Goal: Information Seeking & Learning: Learn about a topic

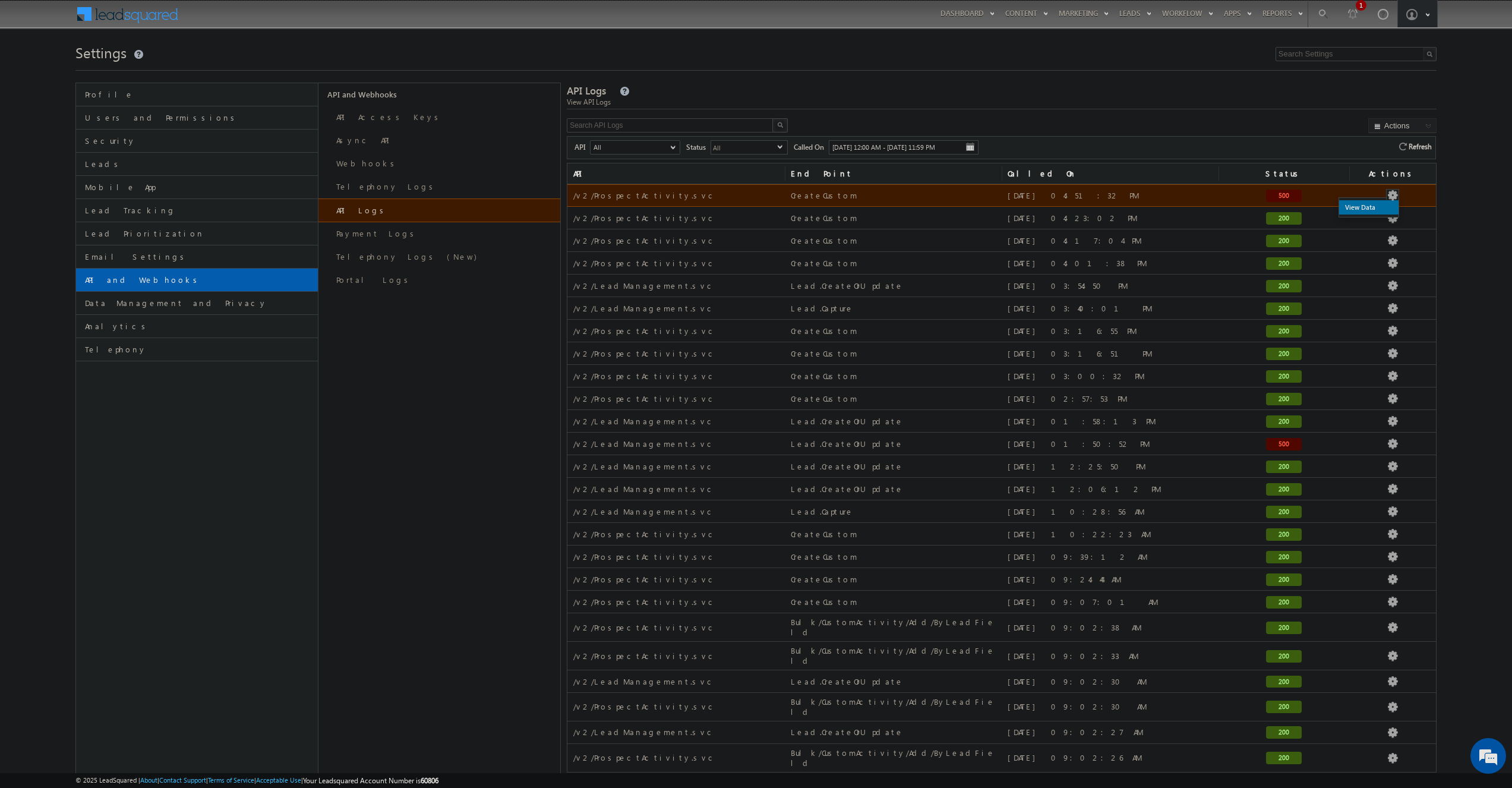
click at [1372, 213] on link "View Data" at bounding box center [1369, 207] width 60 height 14
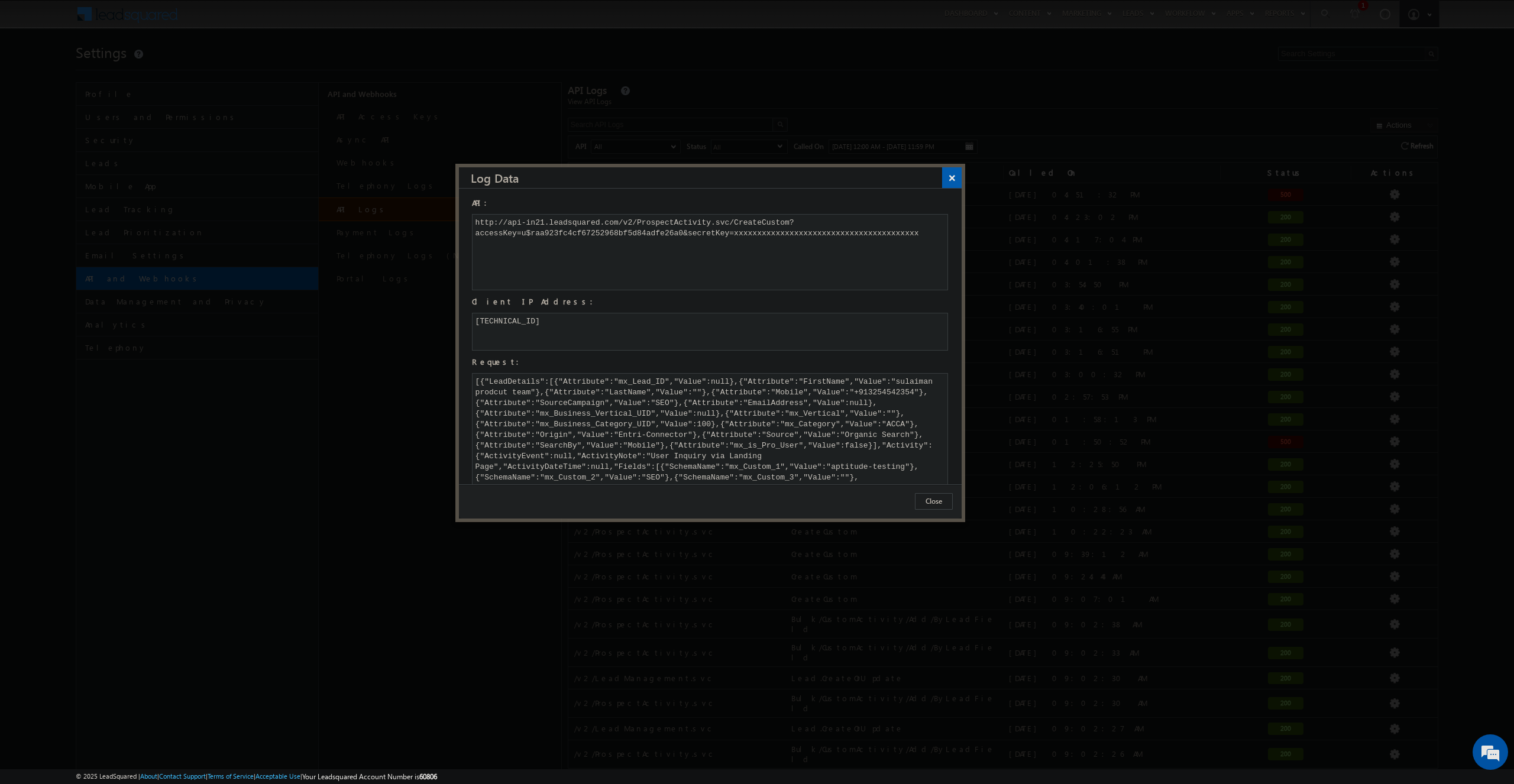
click at [951, 181] on button "×" at bounding box center [952, 178] width 19 height 21
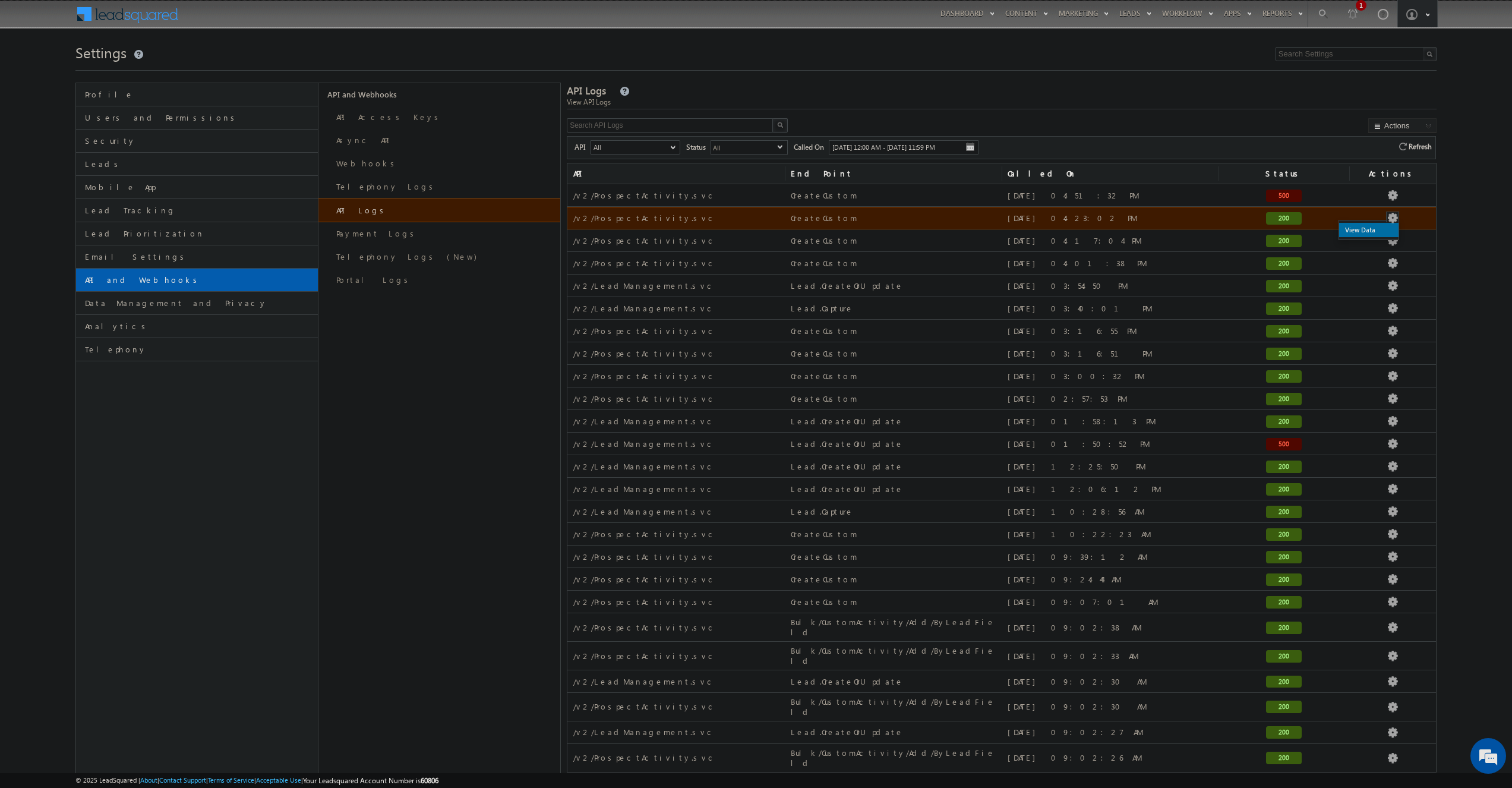
click at [1377, 231] on link "View Data" at bounding box center [1369, 230] width 60 height 14
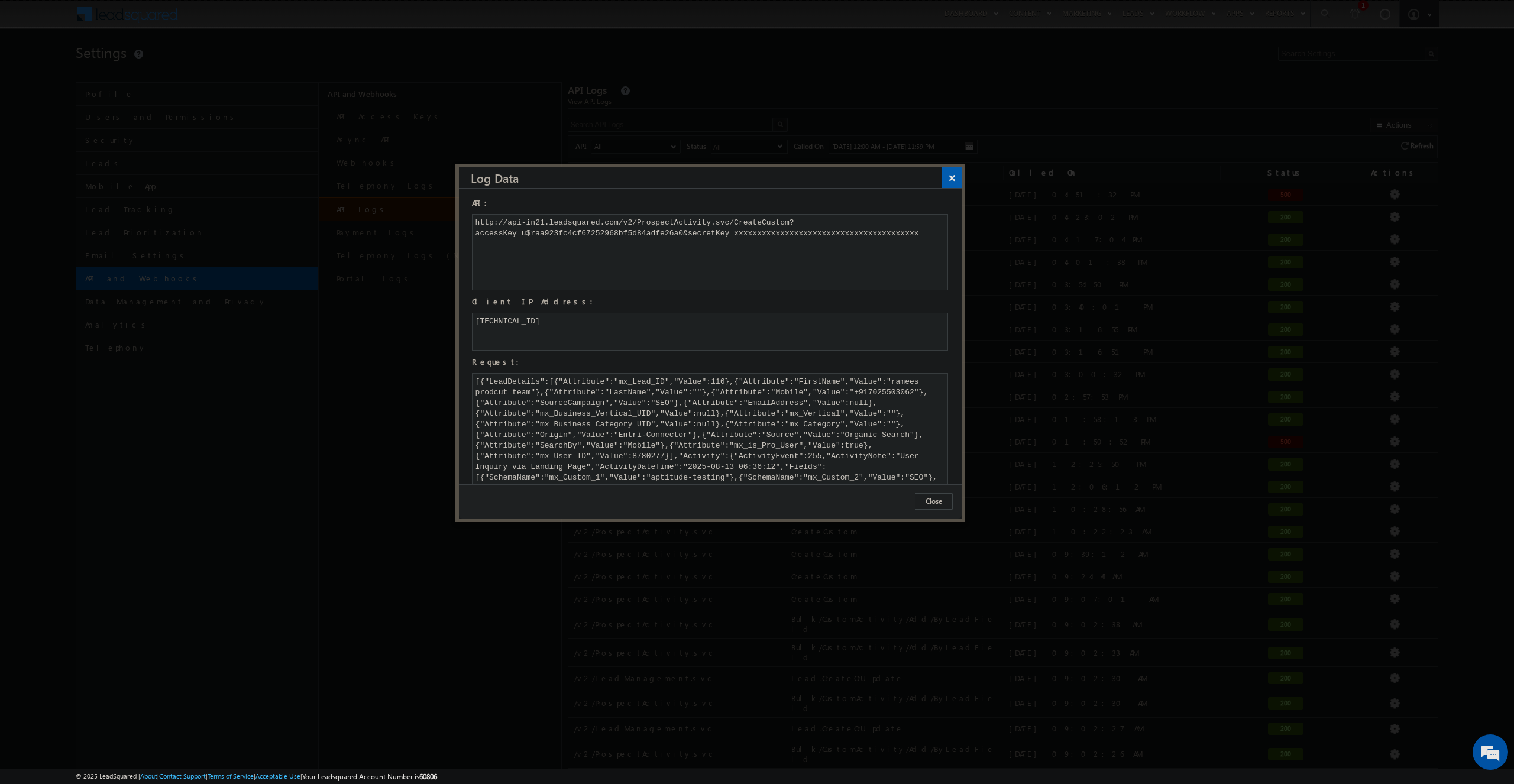
click at [947, 180] on button "×" at bounding box center [952, 178] width 19 height 21
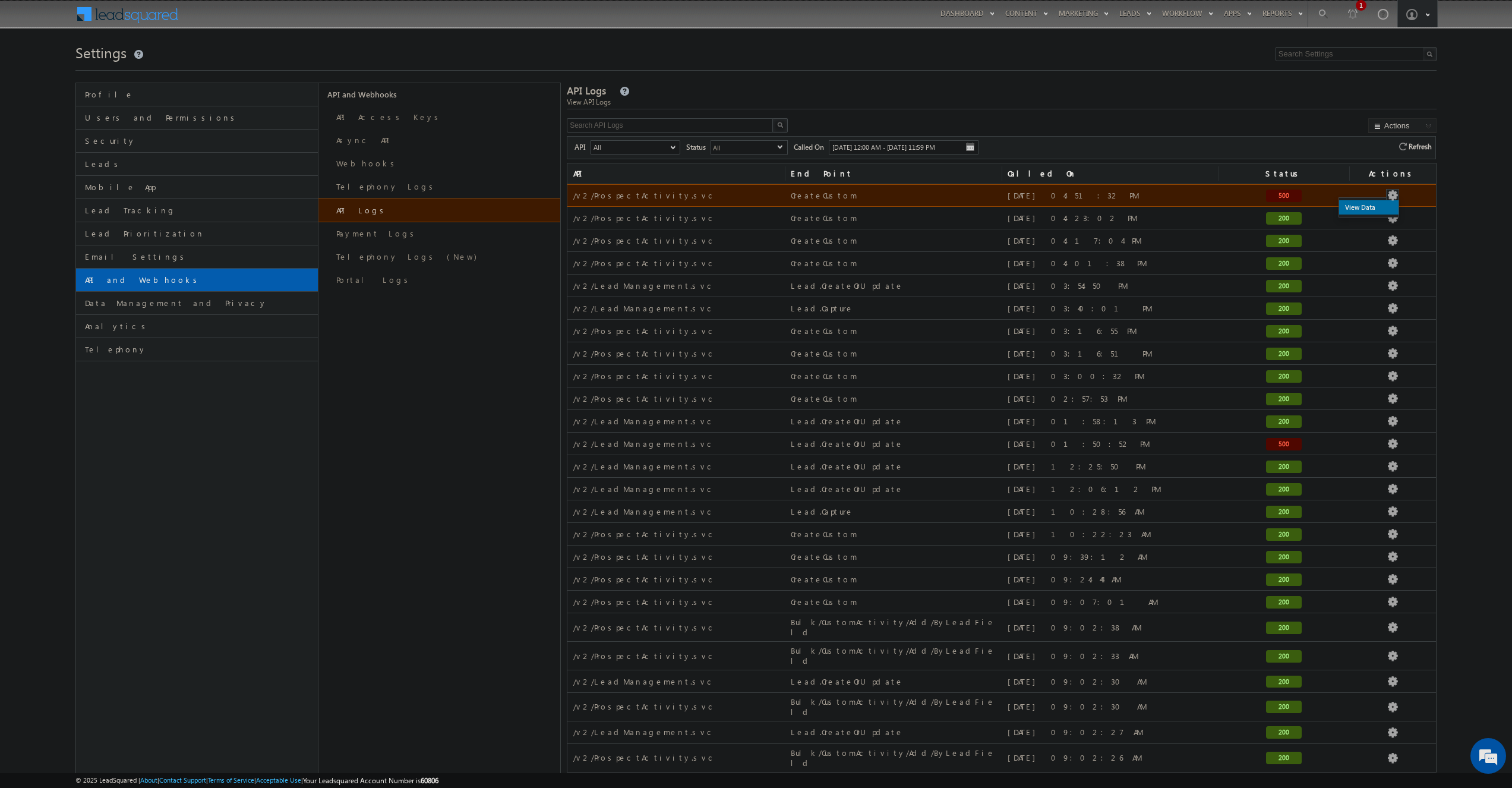
click at [1379, 205] on link "View Data" at bounding box center [1369, 207] width 60 height 14
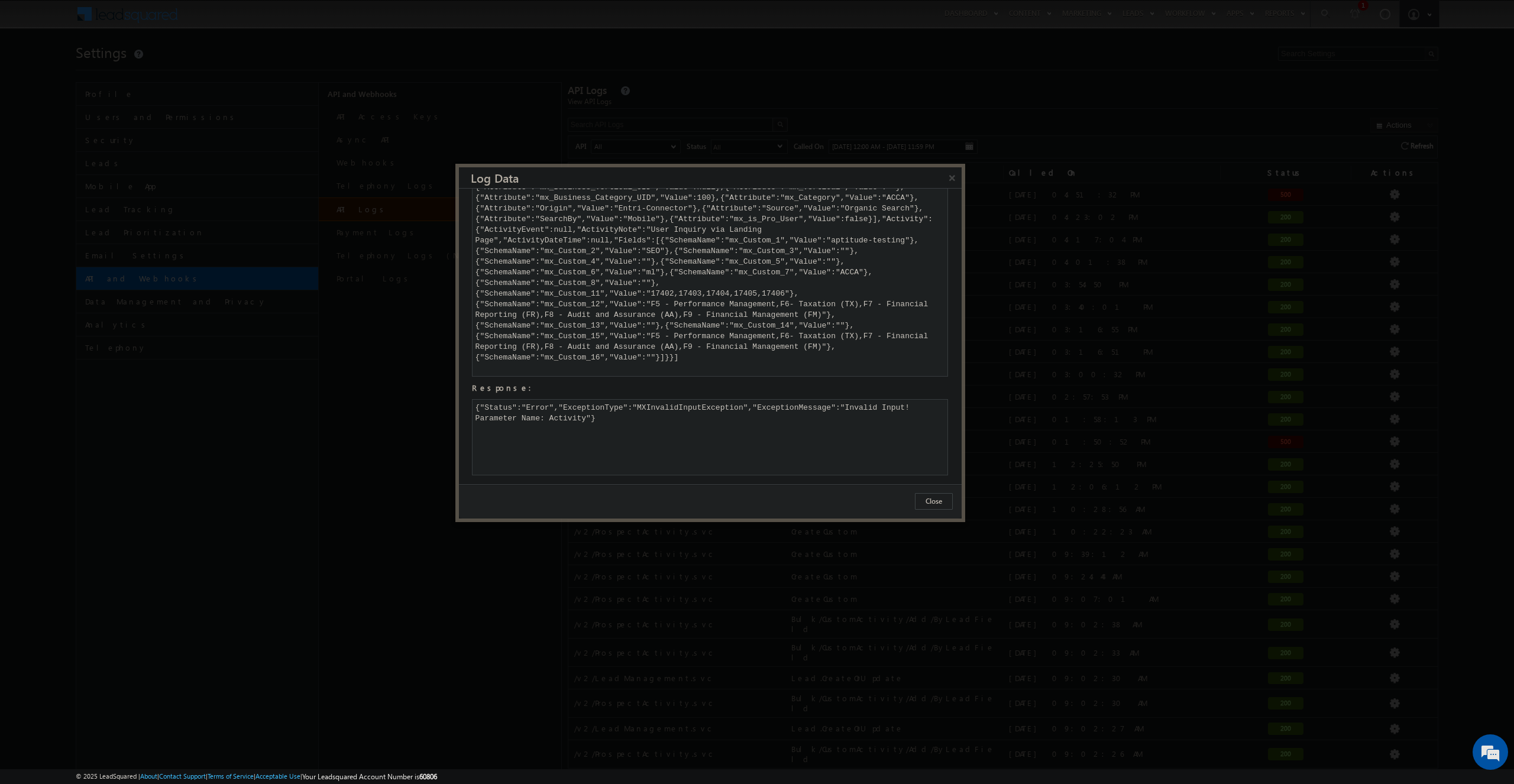
scroll to position [235, 0]
click at [957, 177] on button "×" at bounding box center [952, 178] width 19 height 21
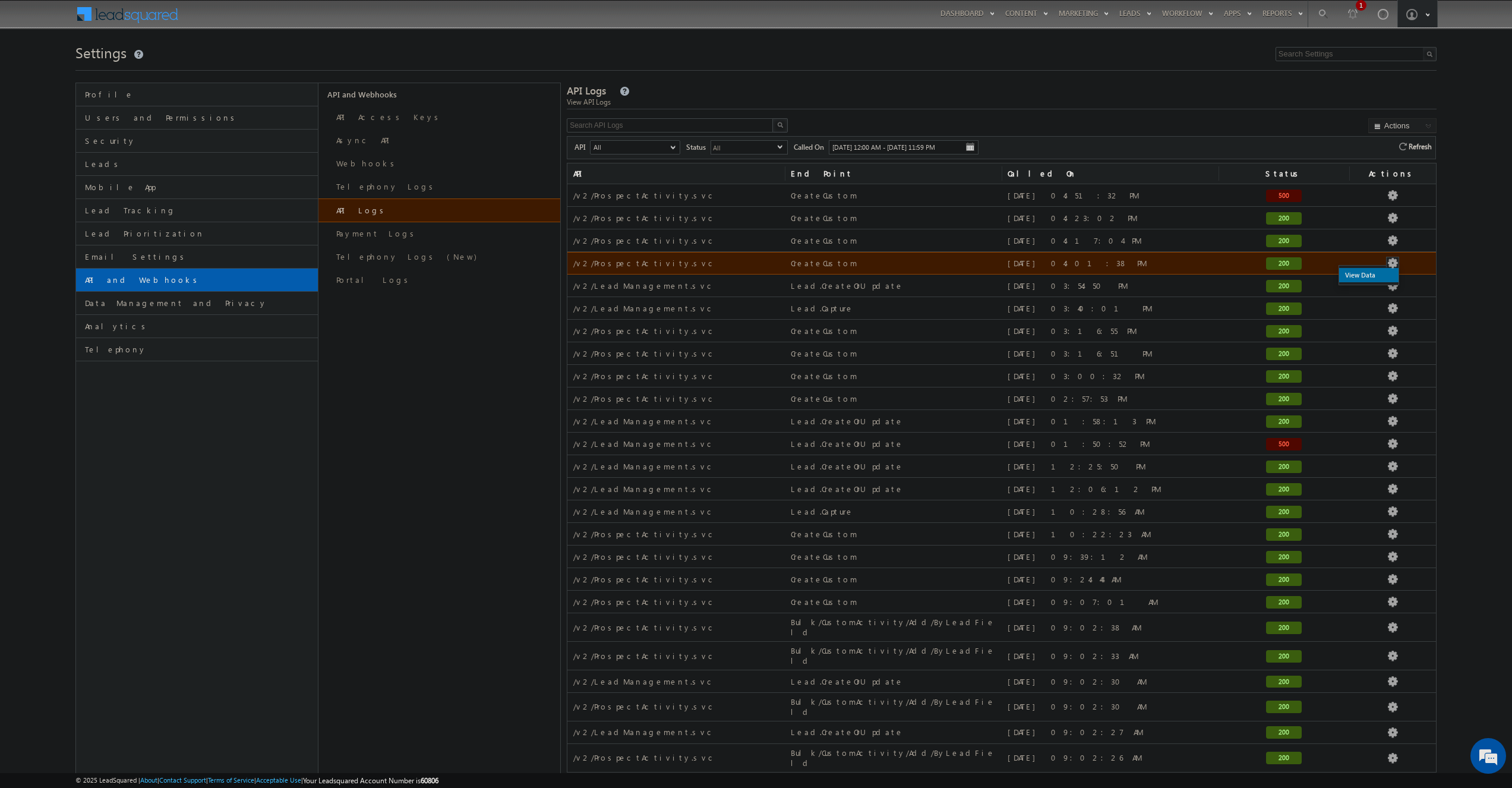
click at [1371, 282] on link "View Data" at bounding box center [1369, 275] width 60 height 14
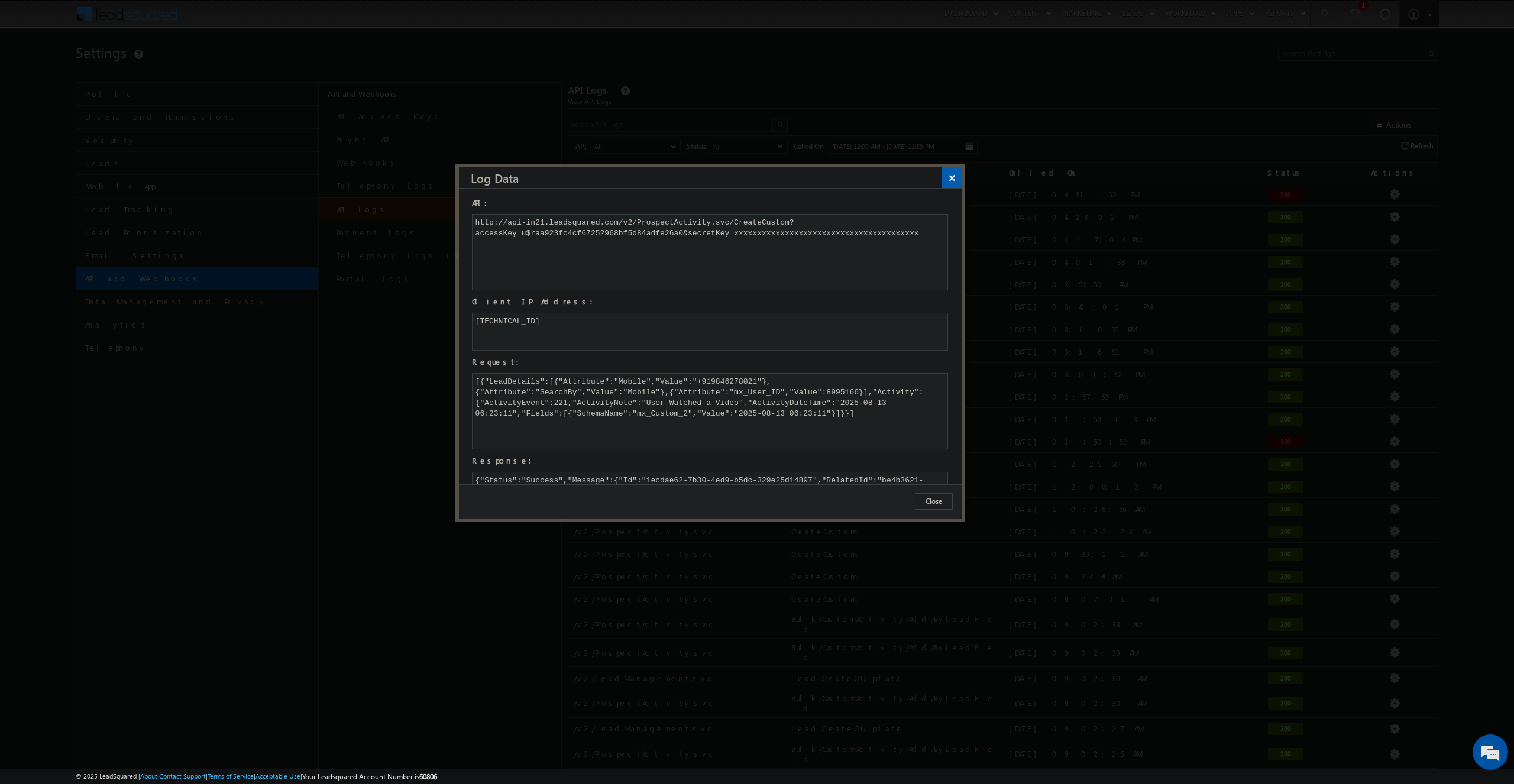
click at [952, 180] on button "×" at bounding box center [952, 178] width 19 height 21
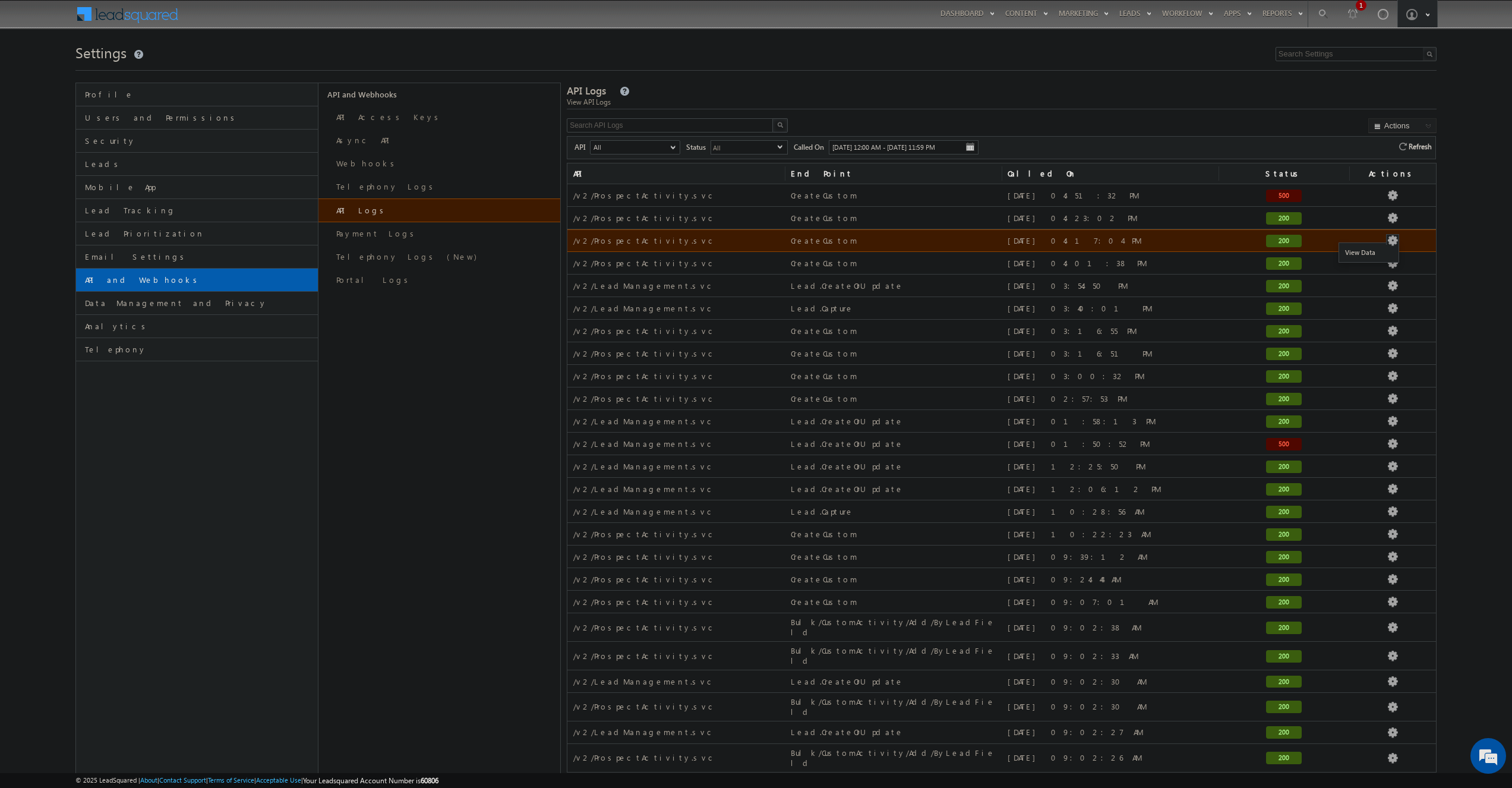
click at [1397, 237] on button "button" at bounding box center [1393, 241] width 12 height 12
click at [1367, 255] on link "View Data" at bounding box center [1369, 252] width 60 height 14
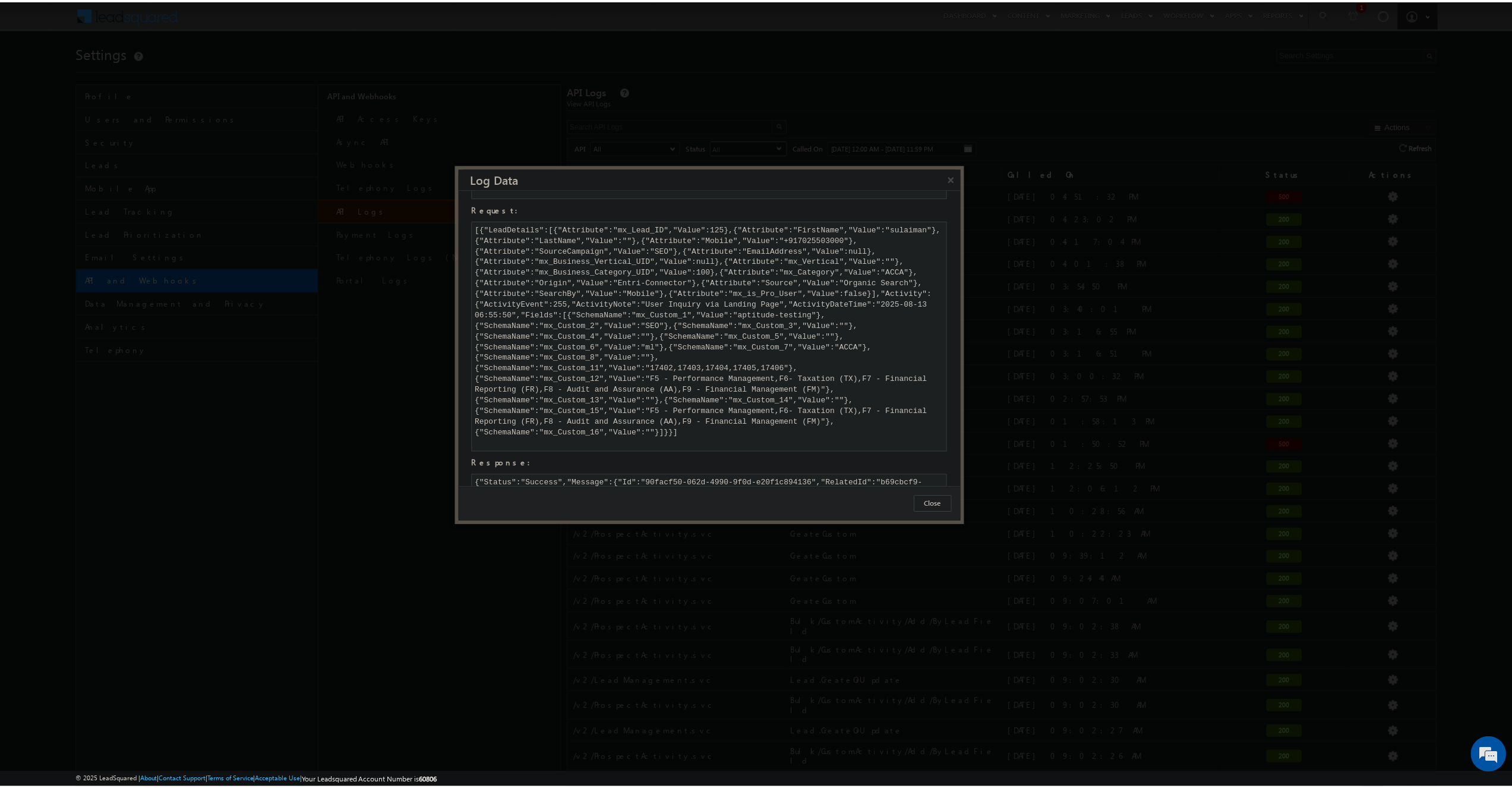
scroll to position [33, 0]
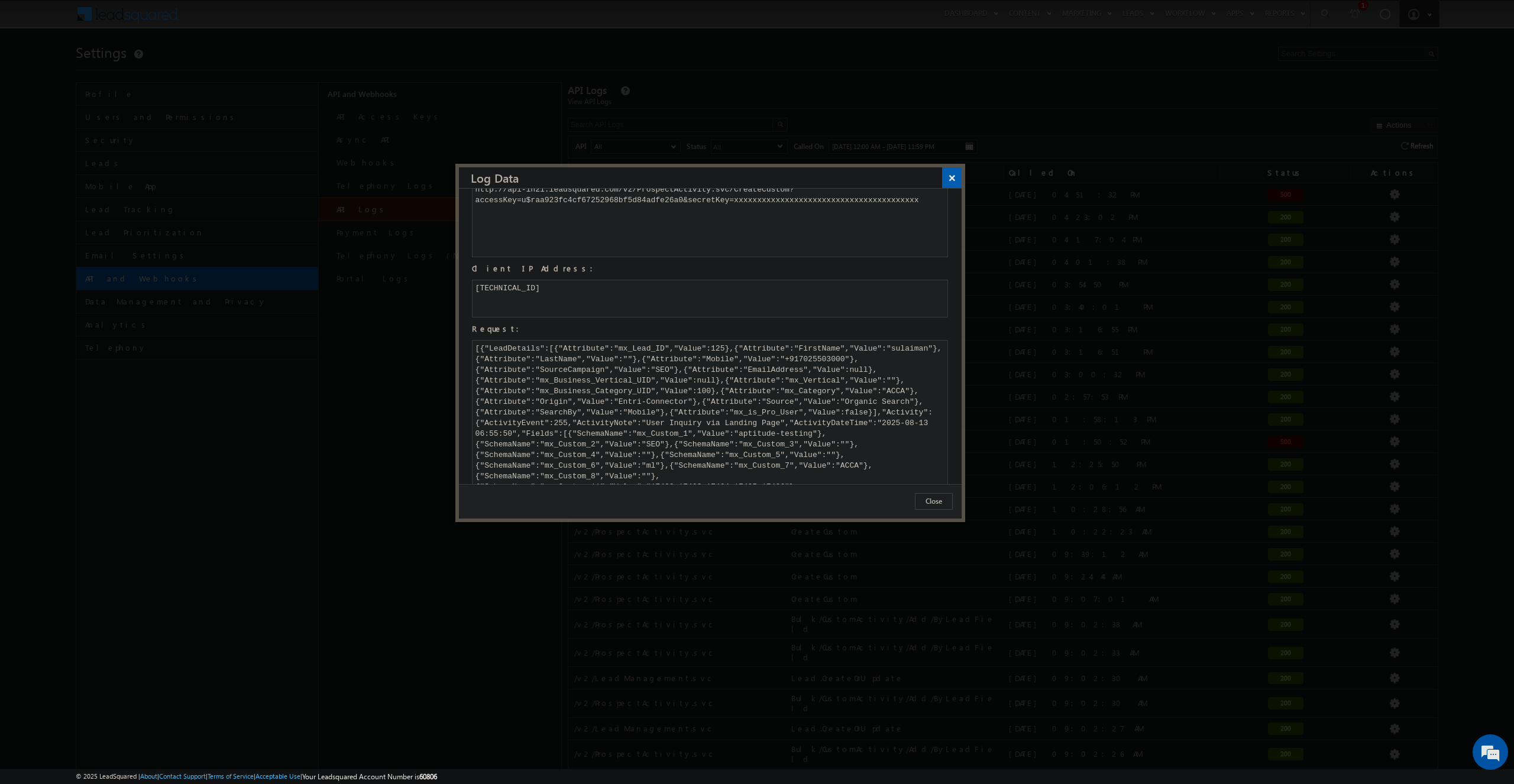
click at [950, 179] on button "×" at bounding box center [952, 178] width 19 height 21
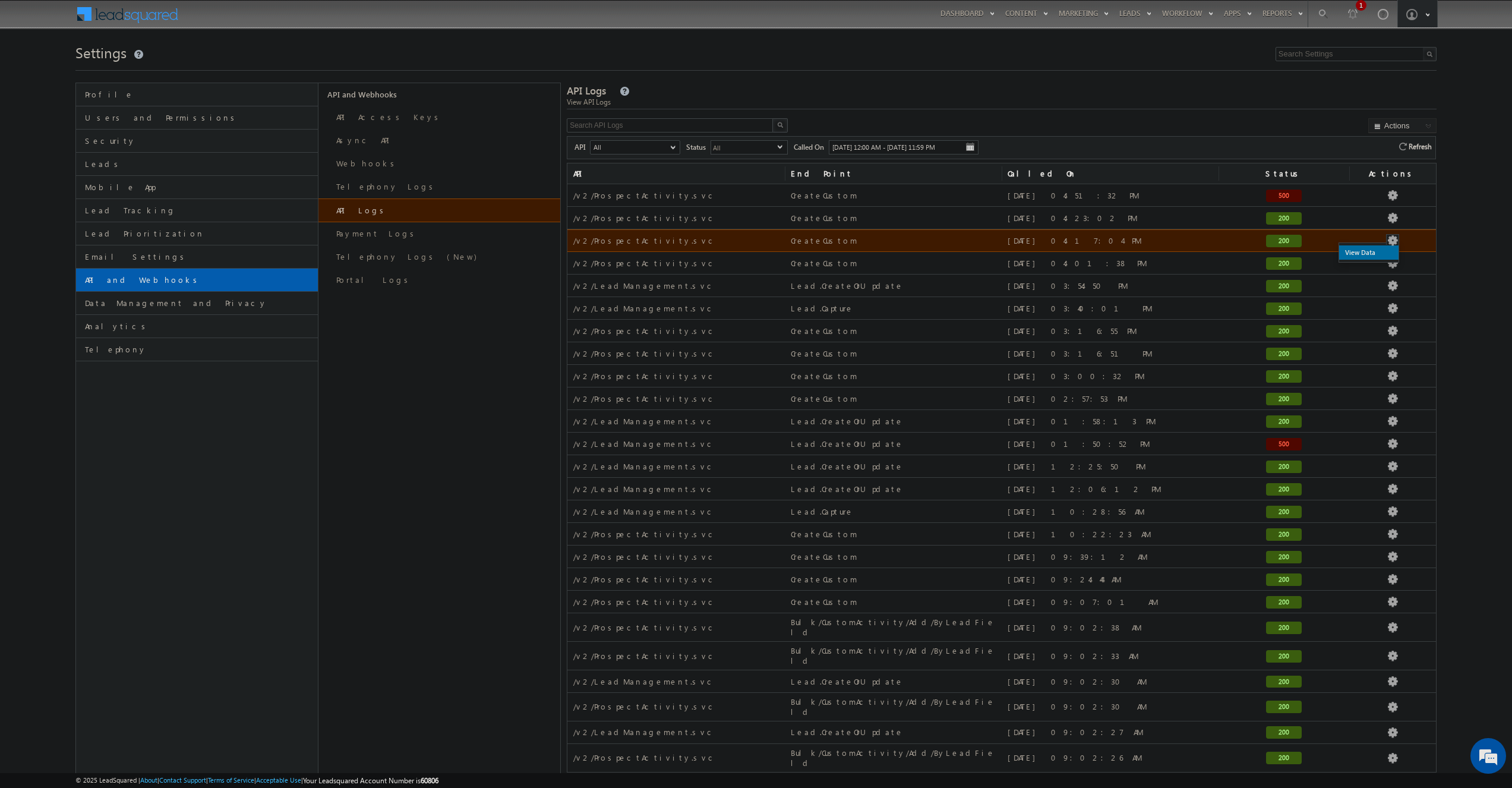
click at [1367, 256] on link "View Data" at bounding box center [1369, 252] width 60 height 14
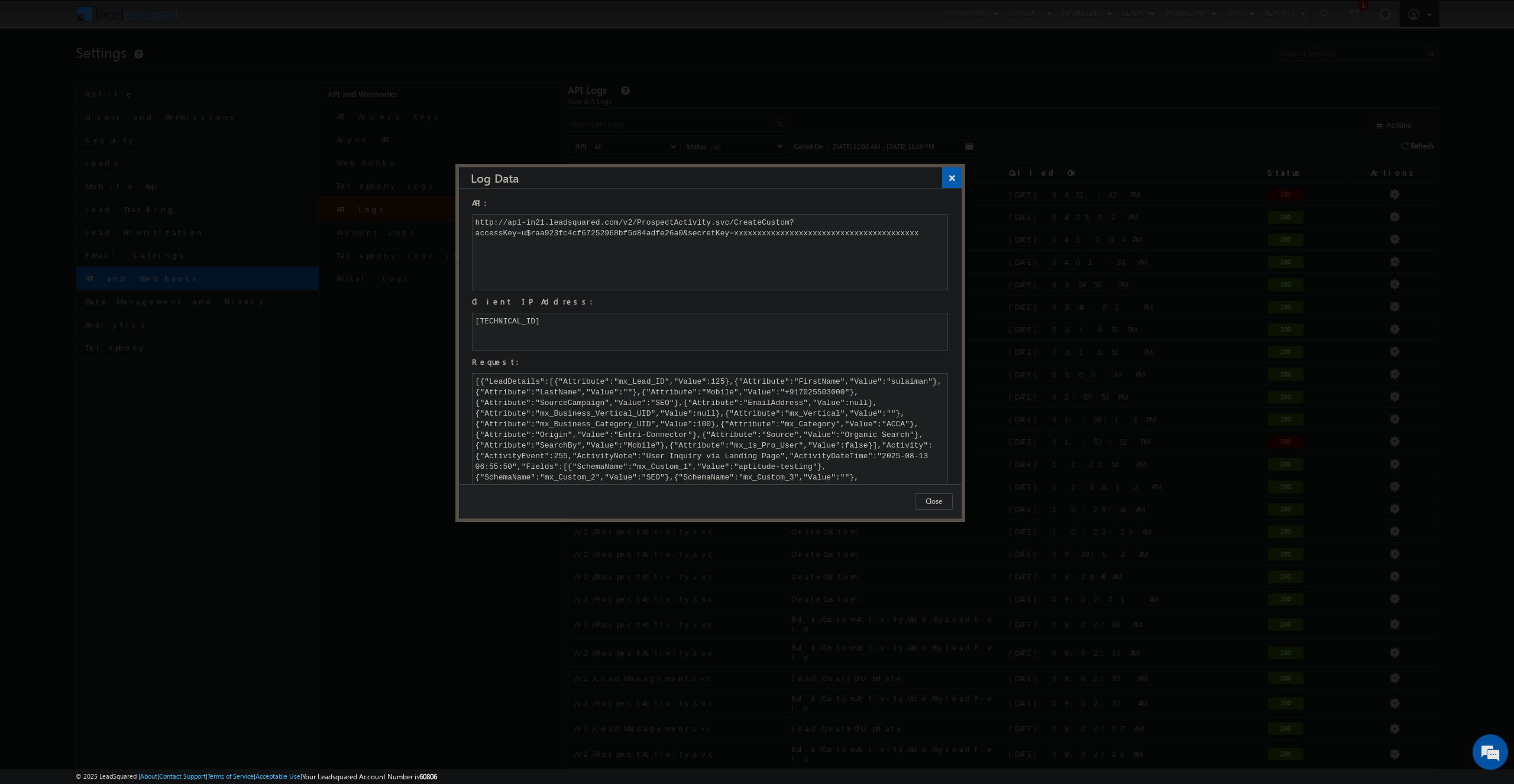
click at [950, 180] on button "×" at bounding box center [952, 178] width 19 height 21
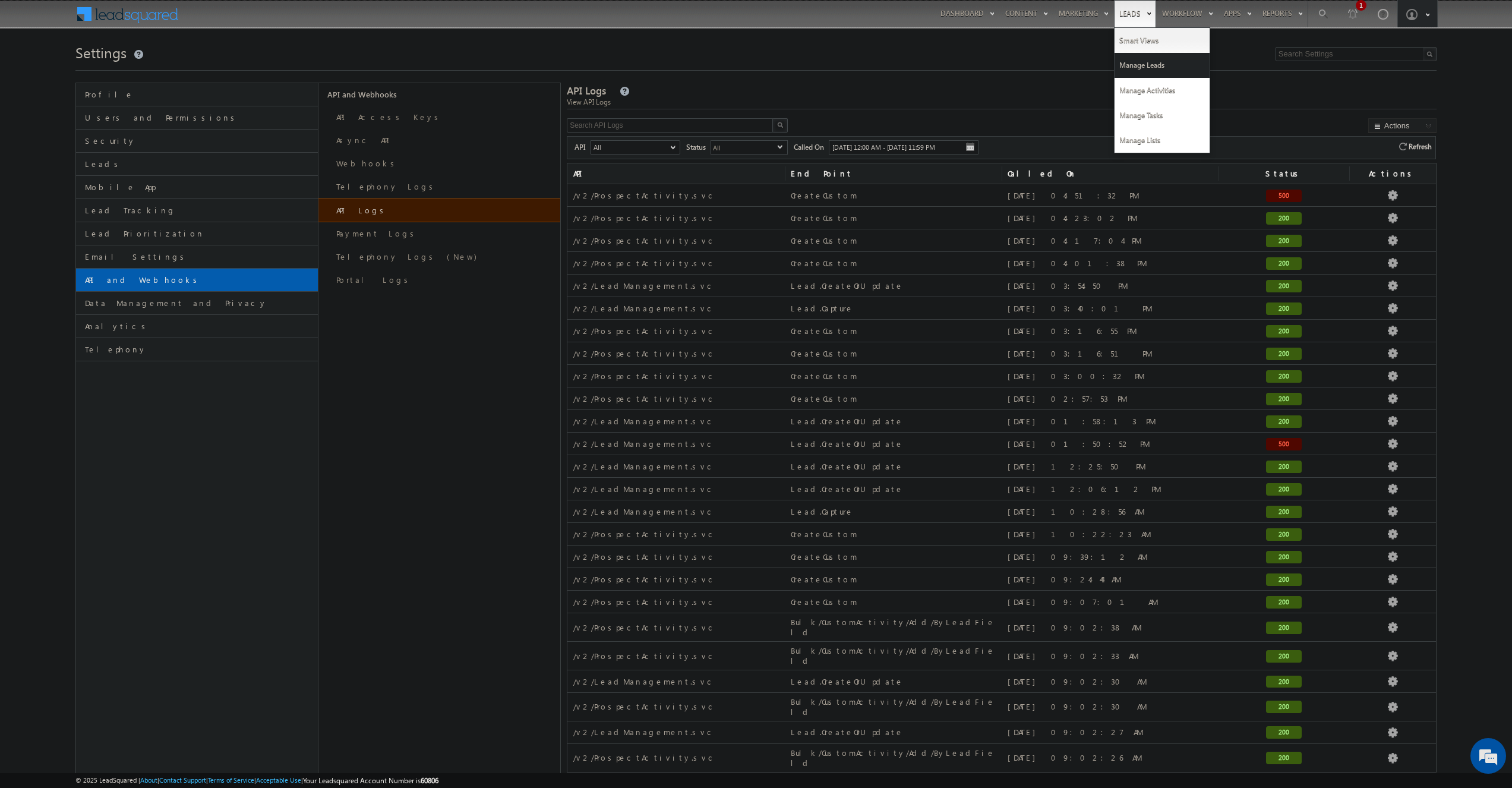
click at [1127, 62] on link "Manage Leads" at bounding box center [1162, 65] width 95 height 25
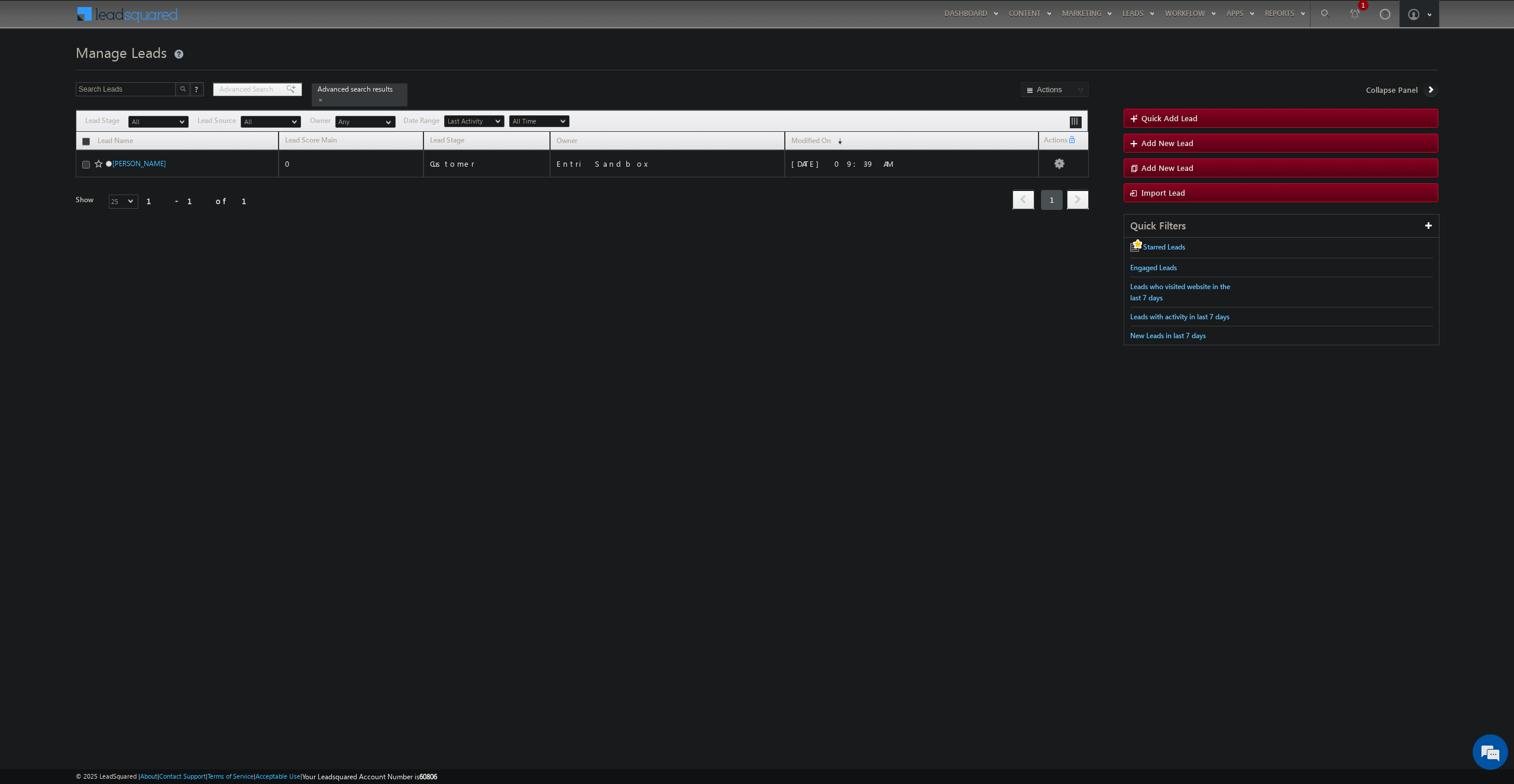
click at [266, 86] on span "Advanced Search" at bounding box center [248, 89] width 57 height 11
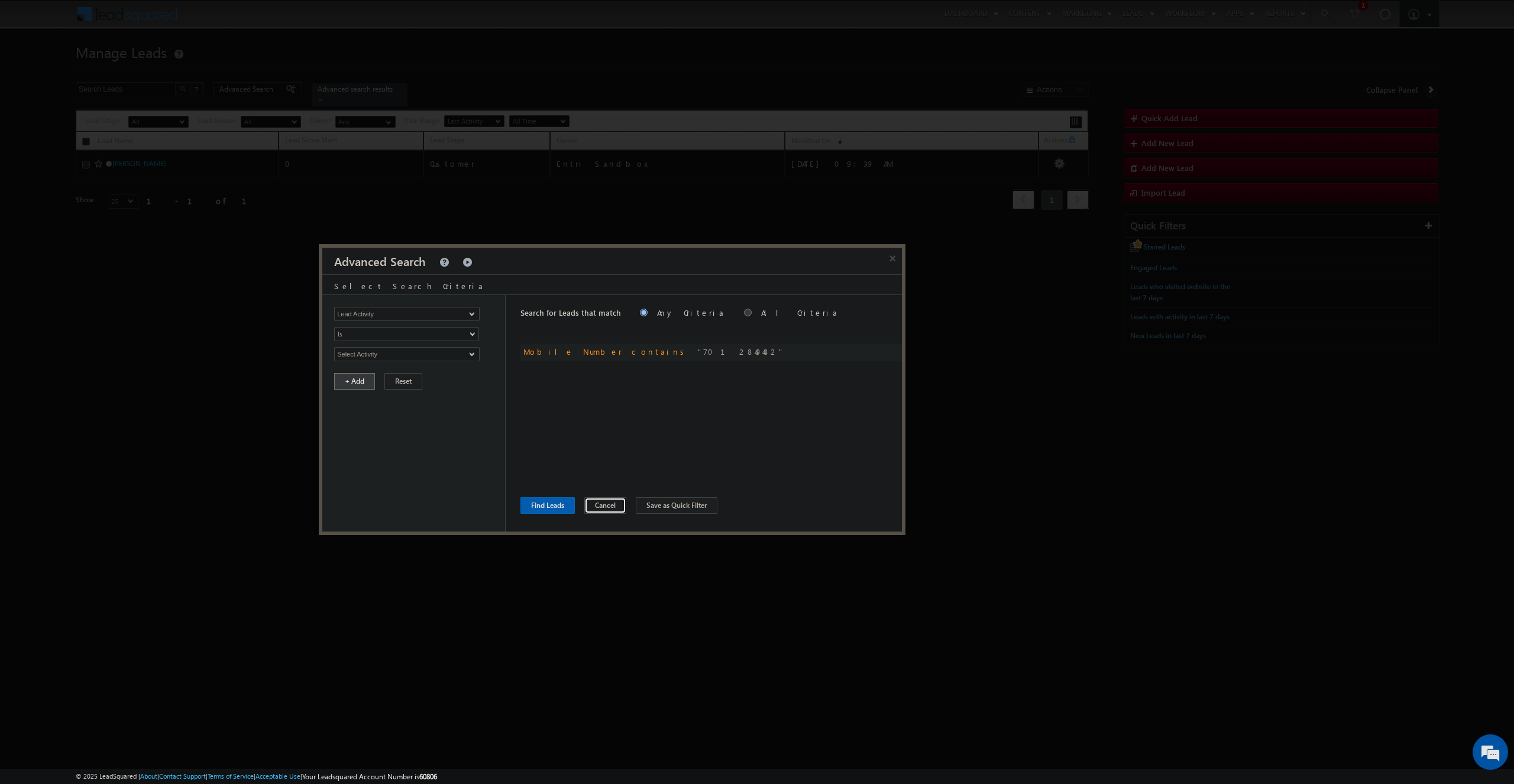
click at [602, 511] on button "Cancel" at bounding box center [605, 505] width 42 height 16
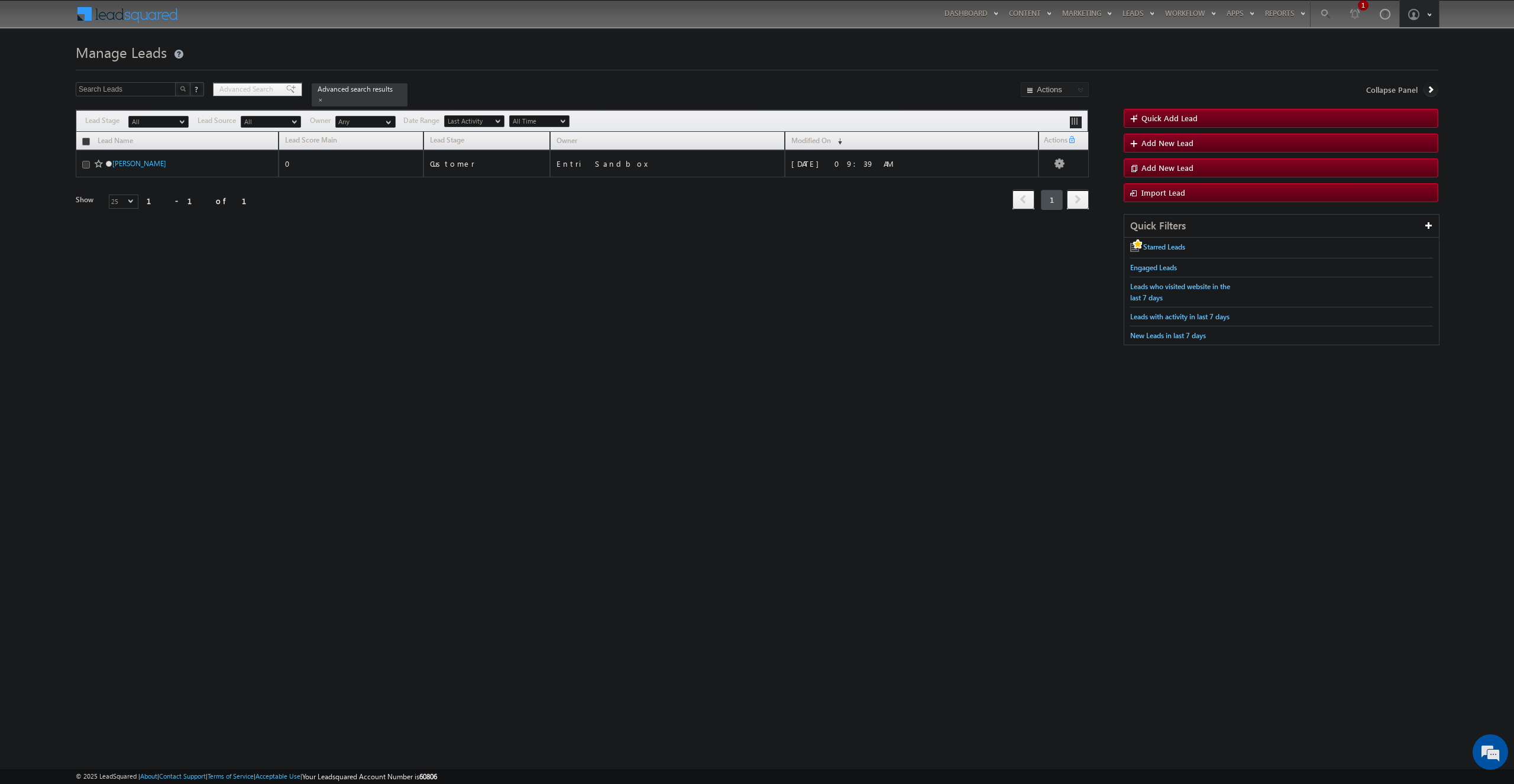
click at [237, 86] on span "Advanced Search" at bounding box center [248, 89] width 57 height 11
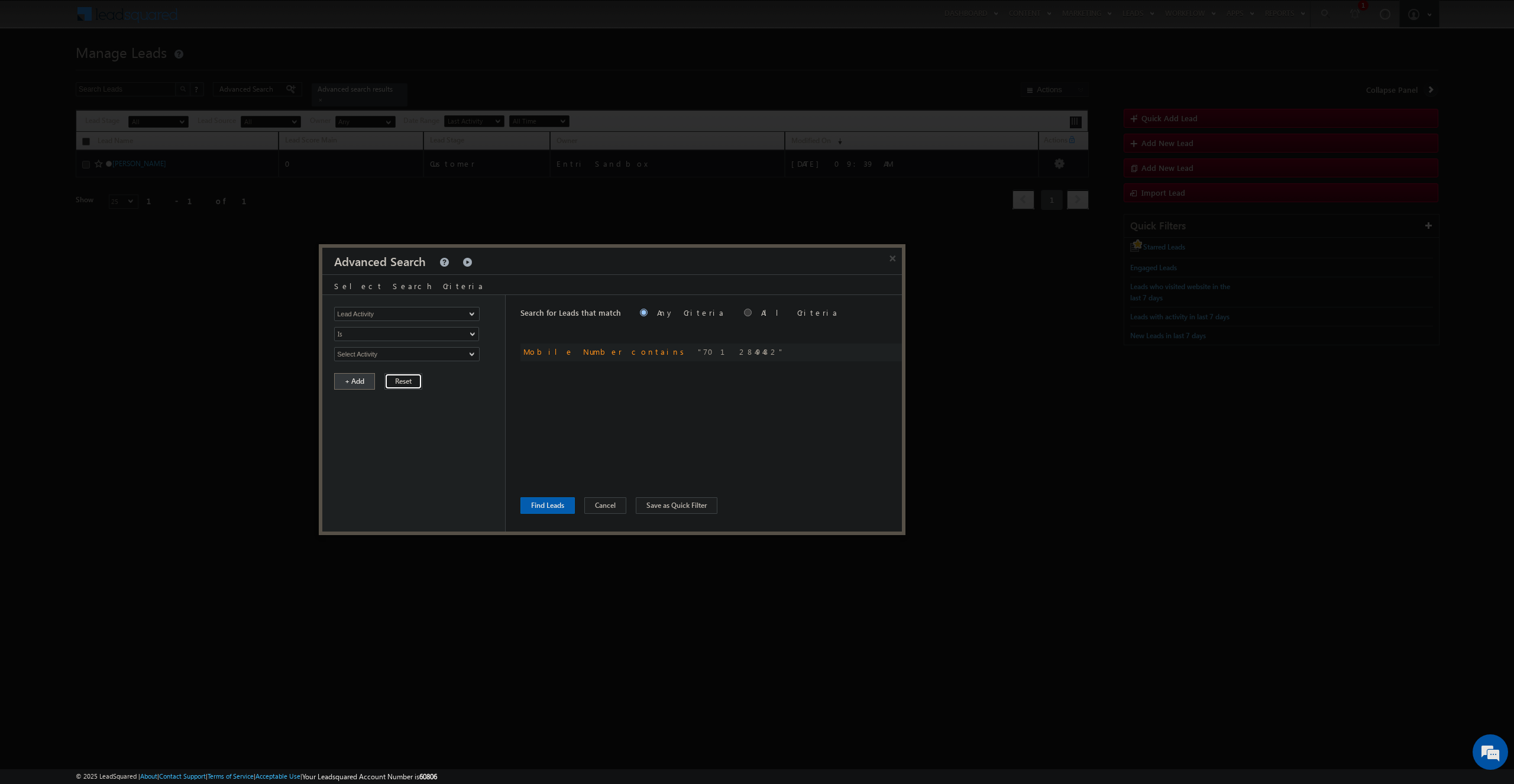
click at [408, 386] on button "Reset" at bounding box center [403, 381] width 38 height 16
click at [561, 511] on button "Find Leads" at bounding box center [548, 505] width 54 height 16
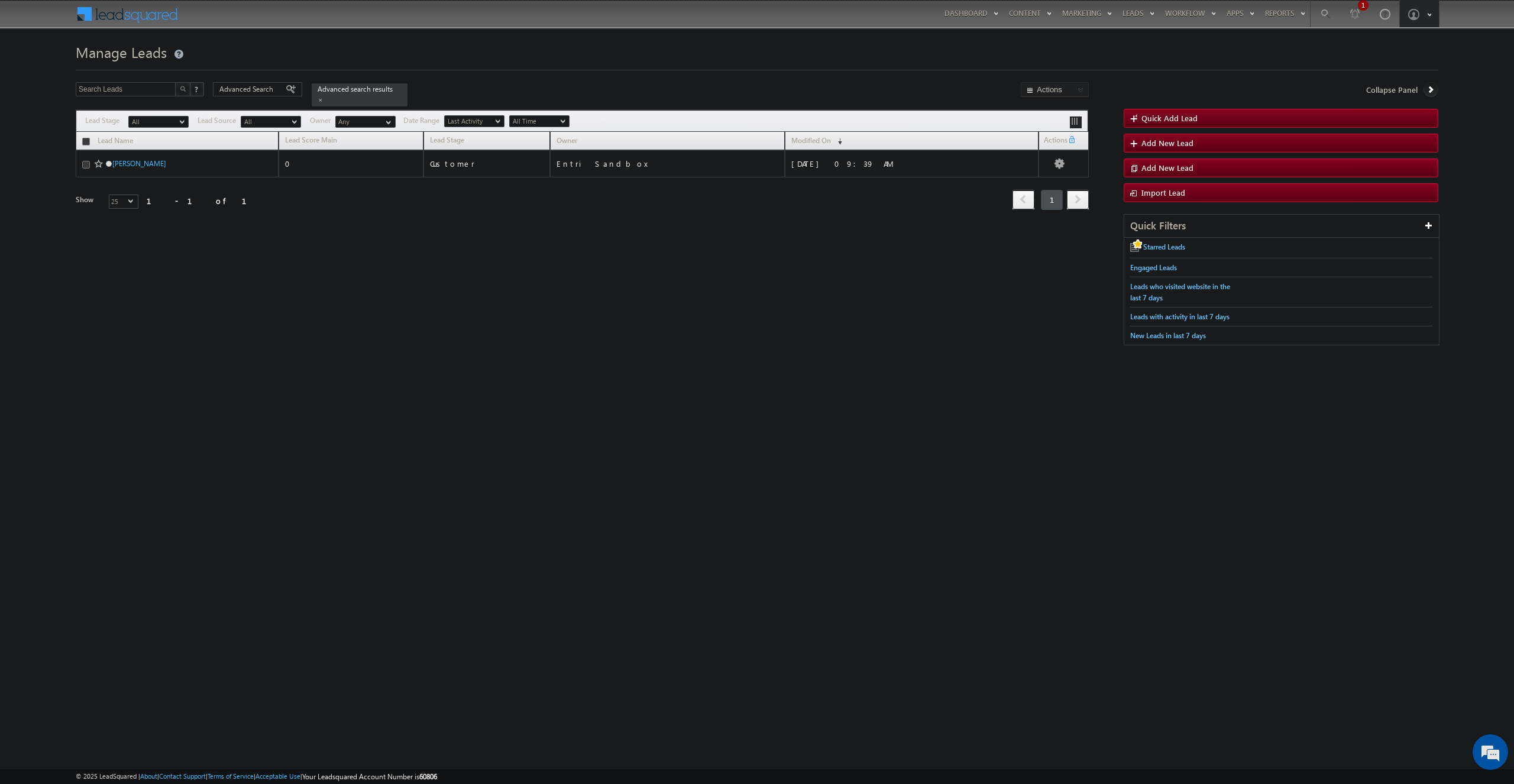
click at [128, 198] on span "select" at bounding box center [133, 201] width 10 height 5
click at [356, 241] on div "Search Leads X ? 1 results found Advanced Search Advanced Search Advanced searc…" at bounding box center [757, 219] width 1363 height 275
click at [323, 95] on link at bounding box center [320, 100] width 6 height 10
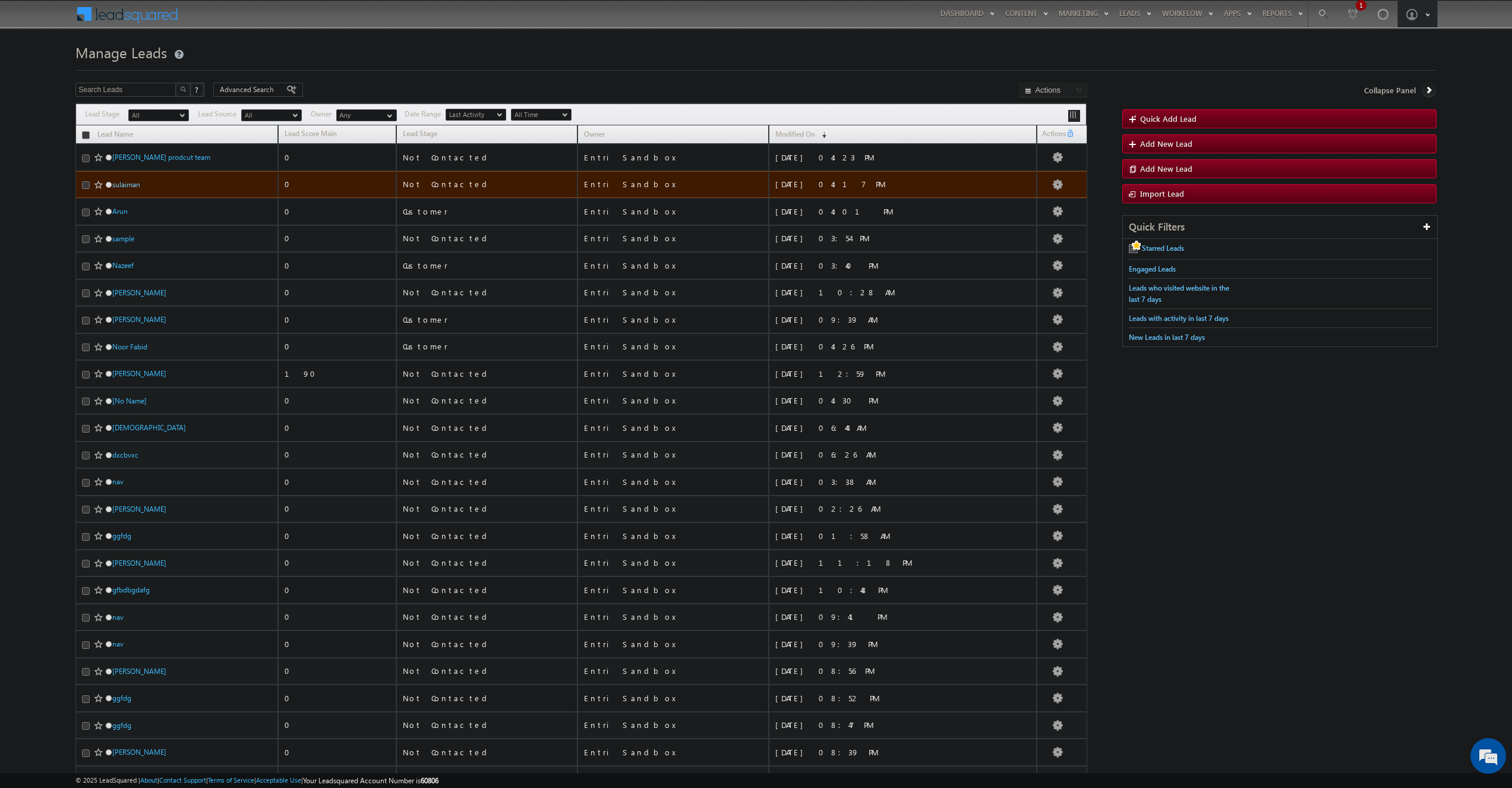
click at [134, 187] on link "sulaiman" at bounding box center [126, 184] width 28 height 9
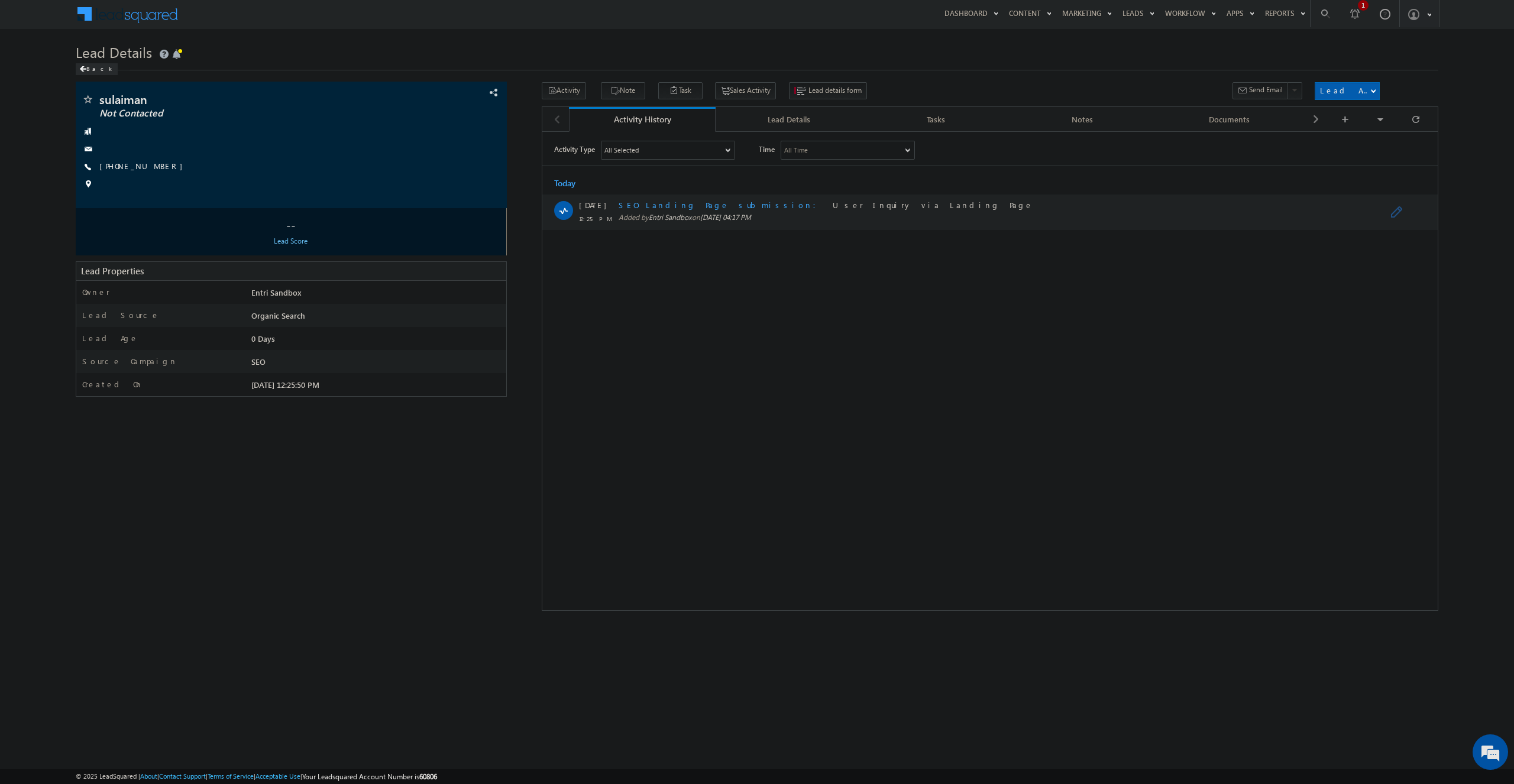
click at [687, 201] on span "SEO Landing Page submission" at bounding box center [720, 204] width 204 height 10
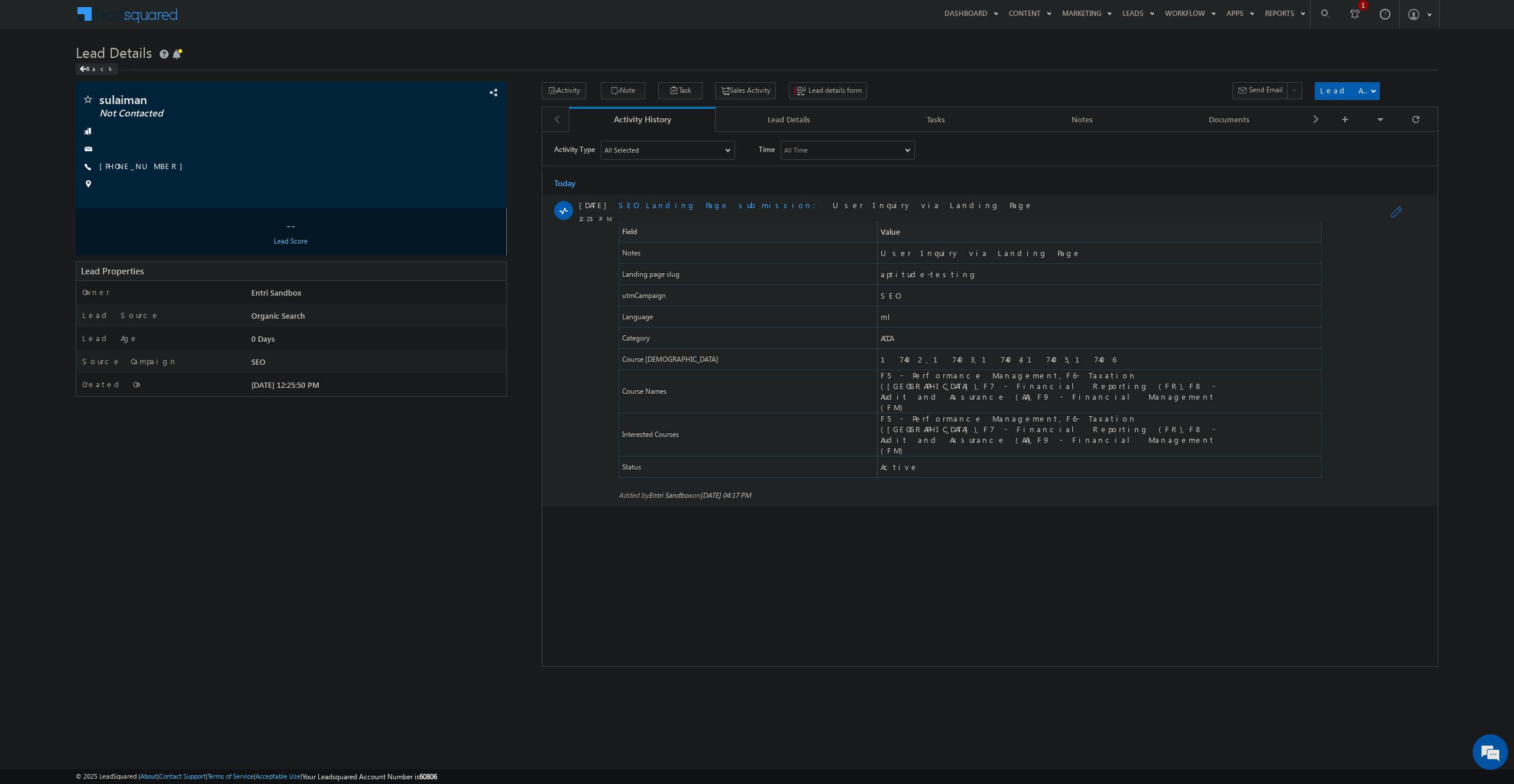
click at [908, 340] on span "ACCA" at bounding box center [1056, 337] width 358 height 21
click at [894, 311] on span "ml" at bounding box center [1056, 316] width 358 height 21
click at [894, 322] on span "ml" at bounding box center [1056, 316] width 358 height 21
click at [910, 334] on span "ACCA" at bounding box center [1056, 337] width 358 height 21
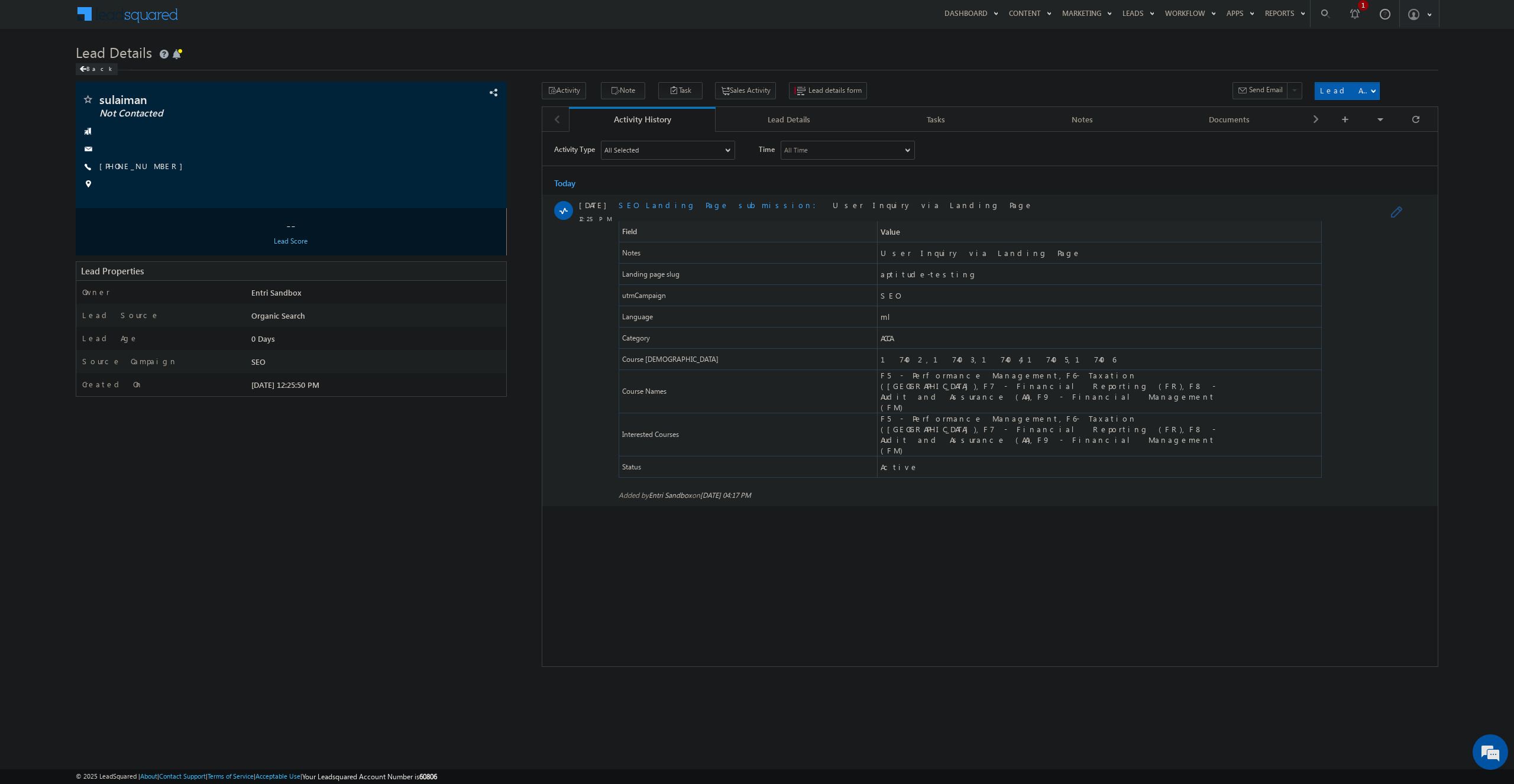
click at [910, 334] on span "ACCA" at bounding box center [1056, 337] width 358 height 21
click at [892, 332] on span "ACCA" at bounding box center [886, 338] width 12 height 11
click at [939, 498] on div "Activity Type All Selected Select All Sales Activities 1 Sales Activity Email A…" at bounding box center [989, 347] width 895 height 414
click at [1001, 360] on span "17402,17403,17404,17405,17406" at bounding box center [1056, 358] width 358 height 21
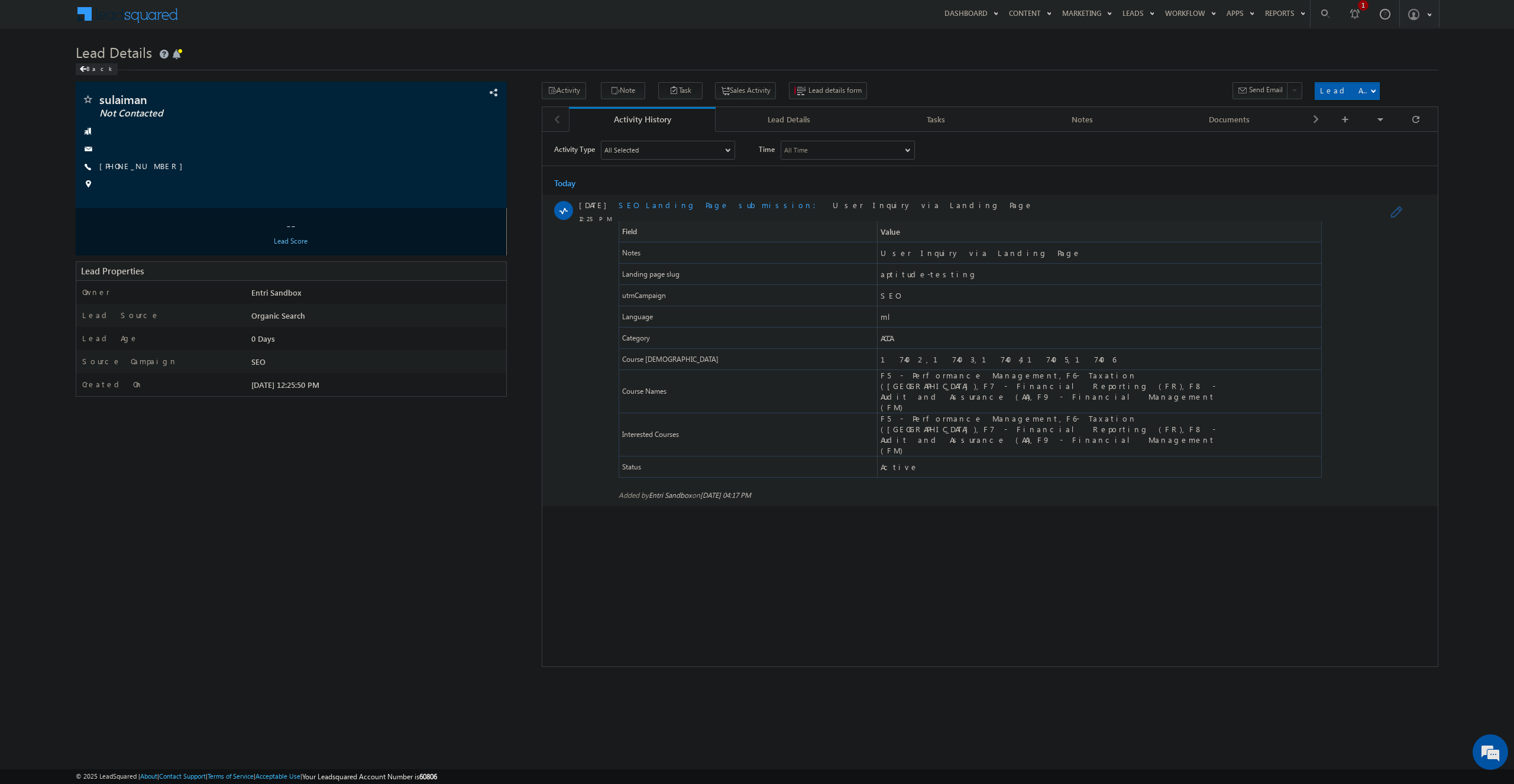
click at [911, 380] on span "F5 - Performance Management,F6- Taxation (TX),F7 - Financial Reporting (FR),F8 …" at bounding box center [1057, 390] width 355 height 42
drag, startPoint x: 911, startPoint y: 380, endPoint x: 978, endPoint y: 383, distance: 67.1
click at [913, 380] on span "F5 - Performance Management,F6- Taxation (TX),F7 - Financial Reporting (FR),F8 …" at bounding box center [1057, 390] width 355 height 42
drag, startPoint x: 1023, startPoint y: 387, endPoint x: 882, endPoint y: 370, distance: 142.0
click at [882, 370] on span "F5 - Performance Management,F6- Taxation (TX),F7 - Financial Reporting (FR),F8 …" at bounding box center [1057, 390] width 355 height 42
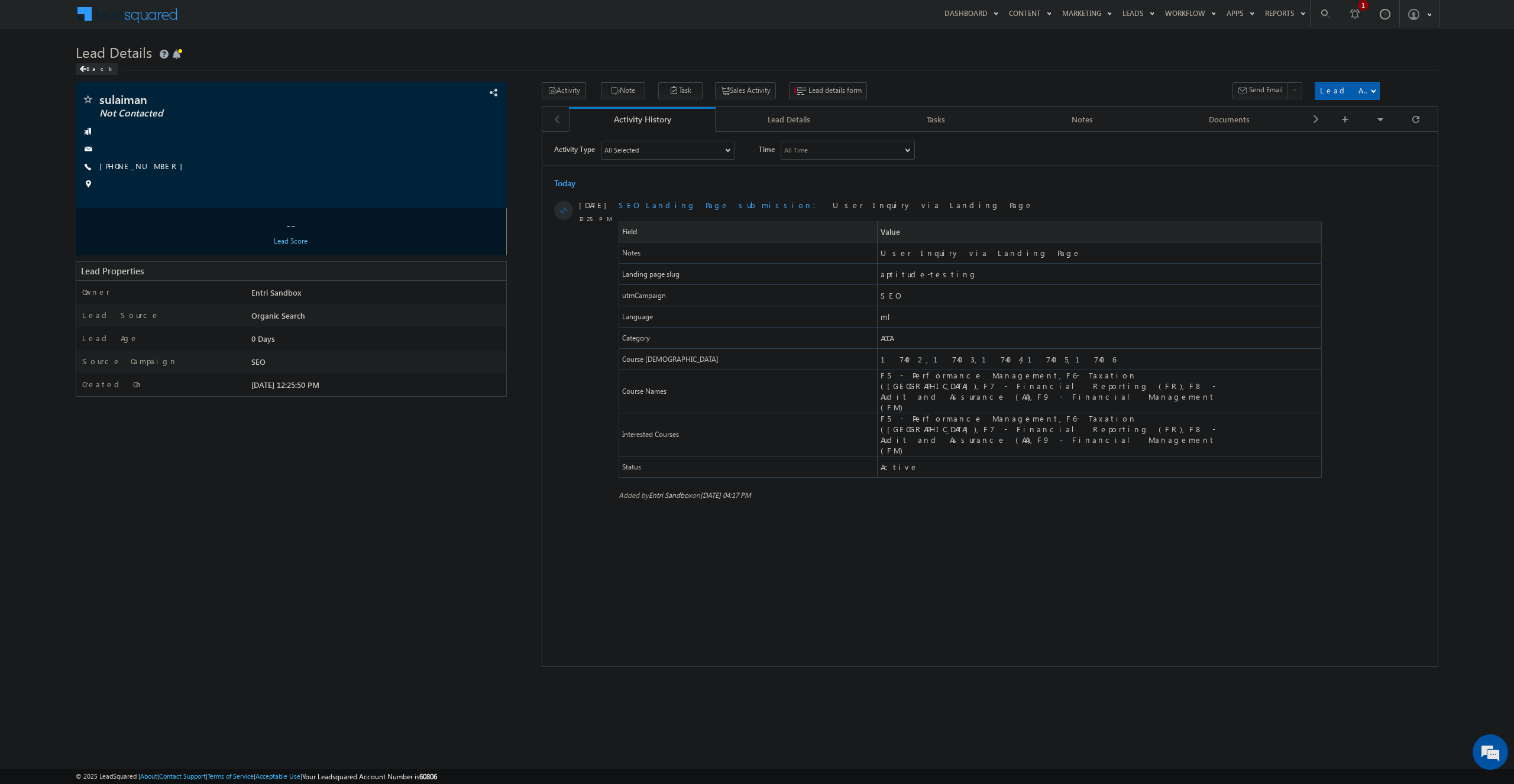
click at [902, 468] on div "Activity Type All Selected Select All Sales Activities 1 Sales Activity Email A…" at bounding box center [989, 347] width 895 height 414
drag, startPoint x: 903, startPoint y: 337, endPoint x: 878, endPoint y: 339, distance: 25.1
click at [878, 339] on span "ACCA" at bounding box center [1056, 337] width 358 height 21
click at [931, 517] on div "Activity Type All Selected Select All Sales Activities 1 Sales Activity Email A…" at bounding box center [989, 347] width 895 height 414
click at [791, 120] on div "Lead Details" at bounding box center [788, 119] width 126 height 14
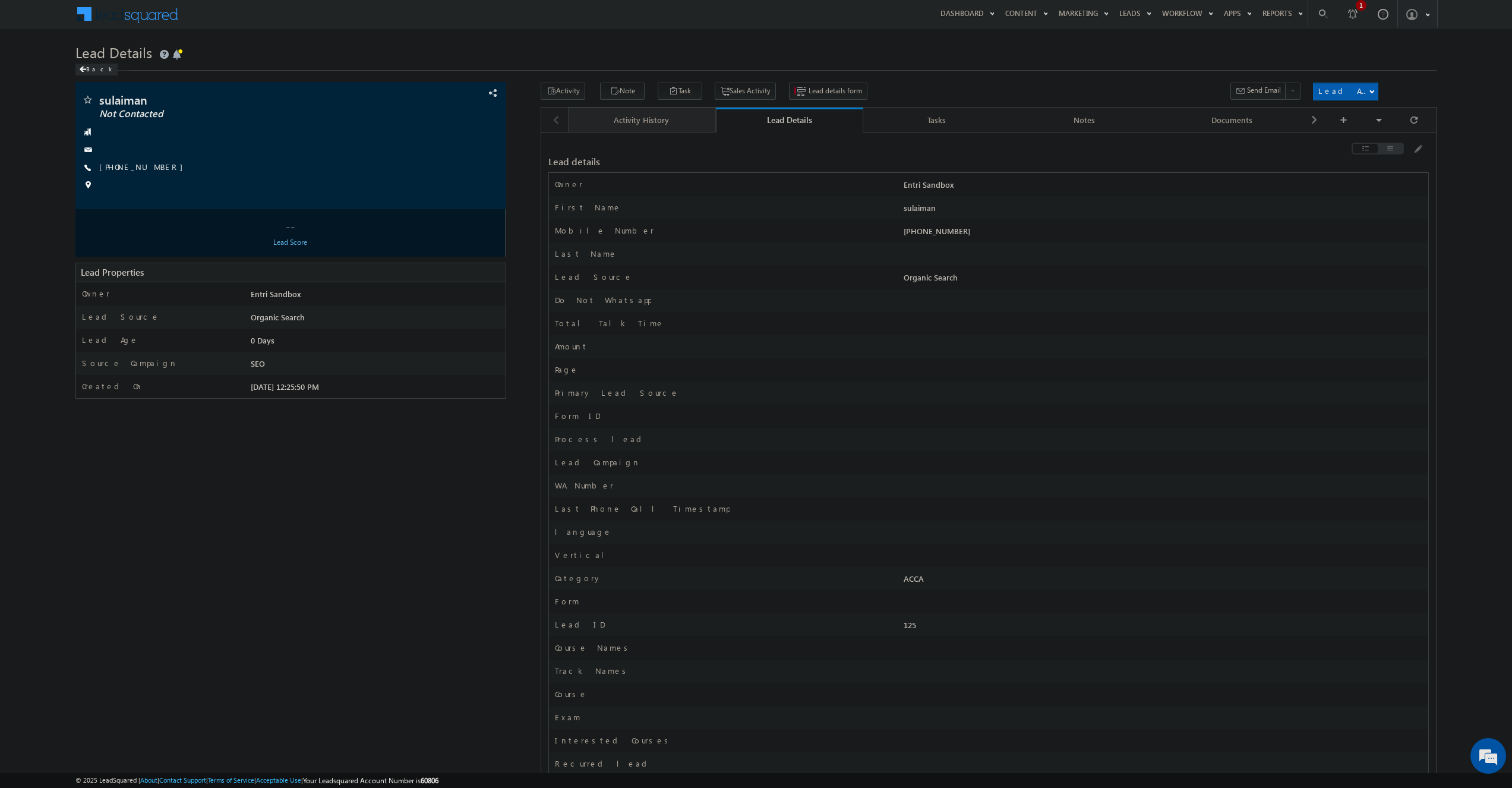
click at [621, 122] on div "Activity History" at bounding box center [641, 120] width 127 height 14
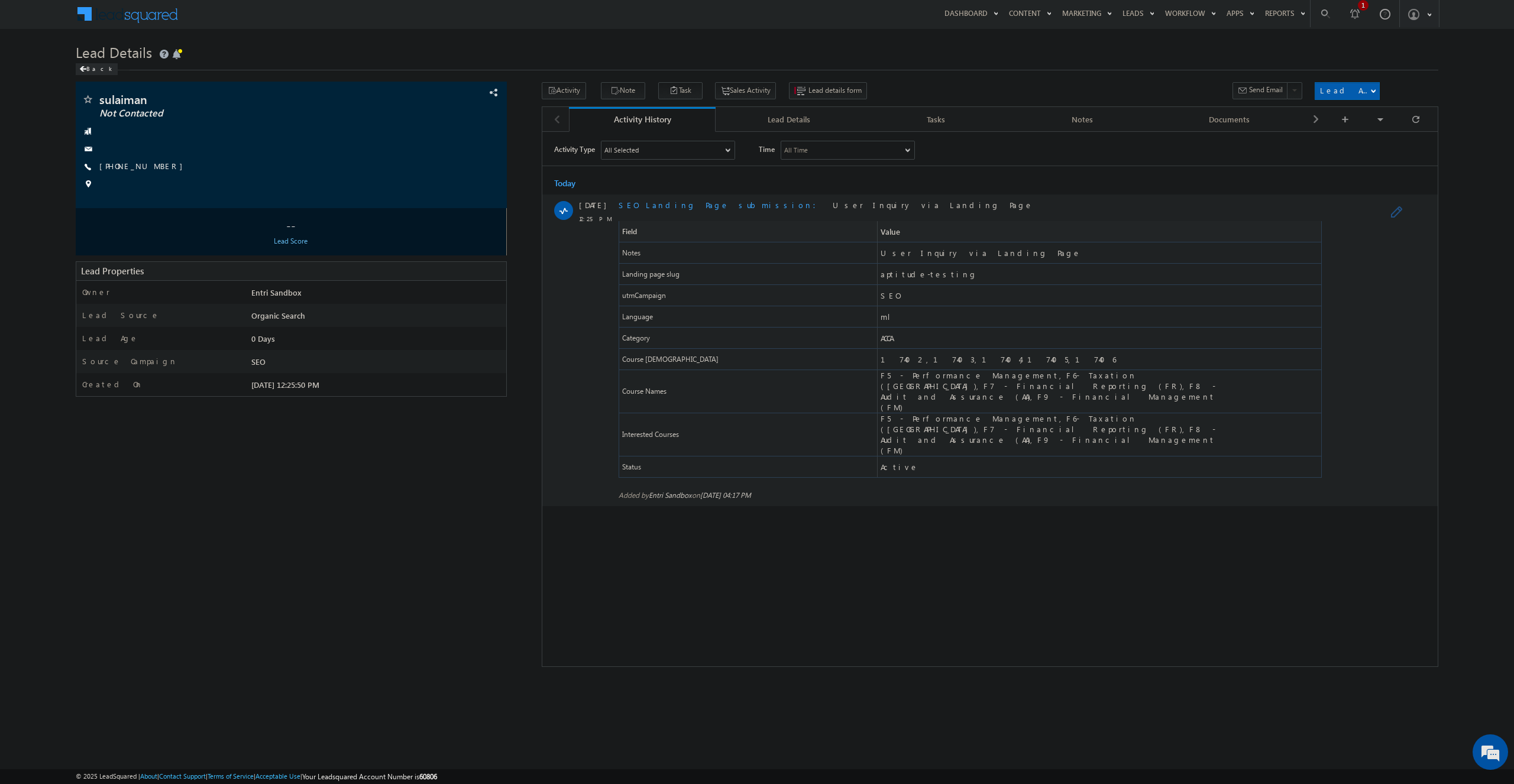
click at [720, 341] on span "Category" at bounding box center [747, 337] width 258 height 21
click at [890, 337] on span "ACCA" at bounding box center [886, 338] width 12 height 11
drag, startPoint x: 952, startPoint y: 273, endPoint x: 864, endPoint y: 285, distance: 88.8
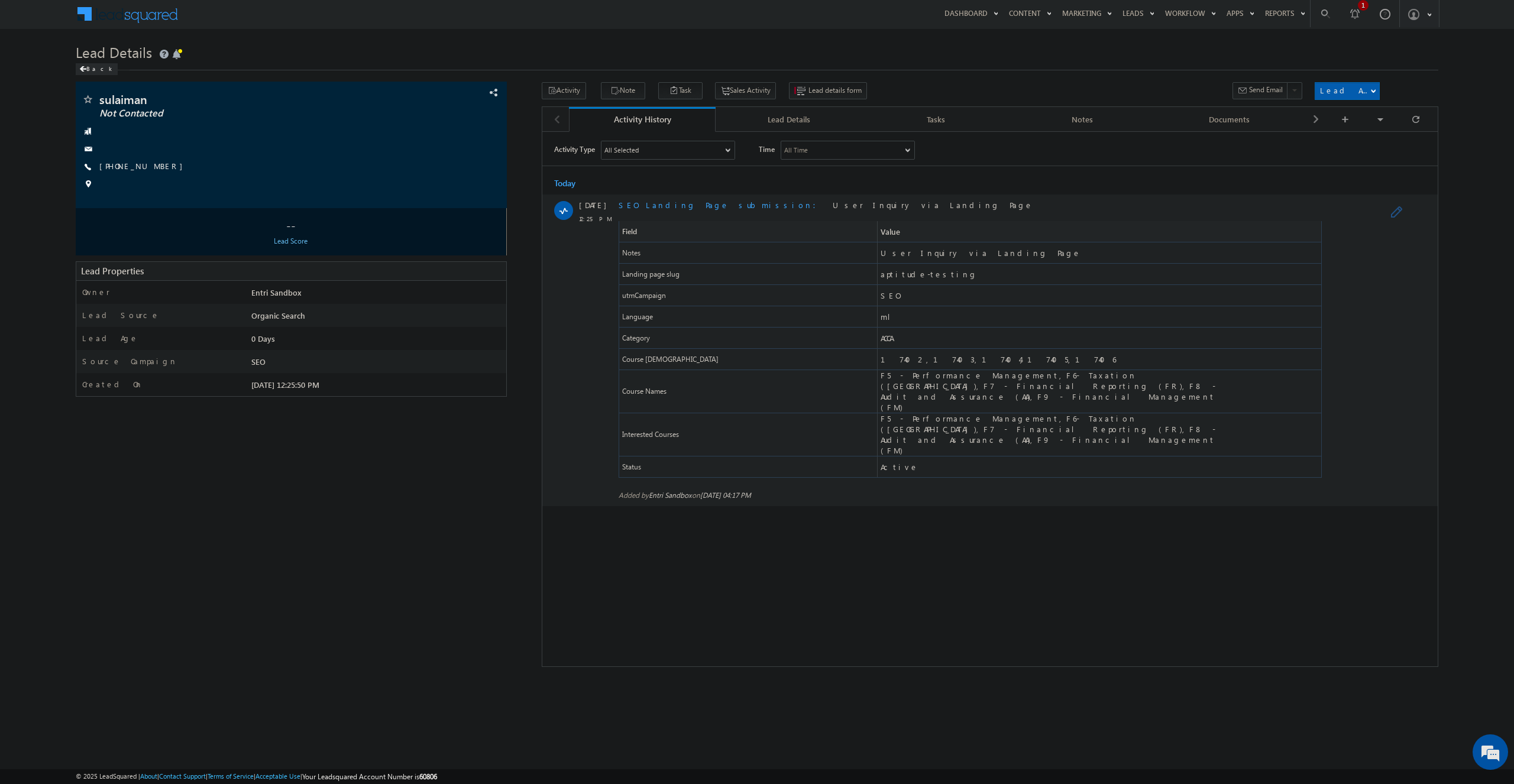
click at [864, 285] on div "Field Value Notes User Inquiry via Landing Page Landing page slug aptitude-test…" at bounding box center [969, 349] width 703 height 257
drag, startPoint x: 931, startPoint y: 276, endPoint x: 880, endPoint y: 274, distance: 51.0
click at [880, 274] on span "aptitude-testing" at bounding box center [928, 274] width 97 height 11
drag, startPoint x: 943, startPoint y: 276, endPoint x: 879, endPoint y: 276, distance: 64.0
click at [879, 276] on span "aptitude-testing" at bounding box center [1056, 273] width 358 height 21
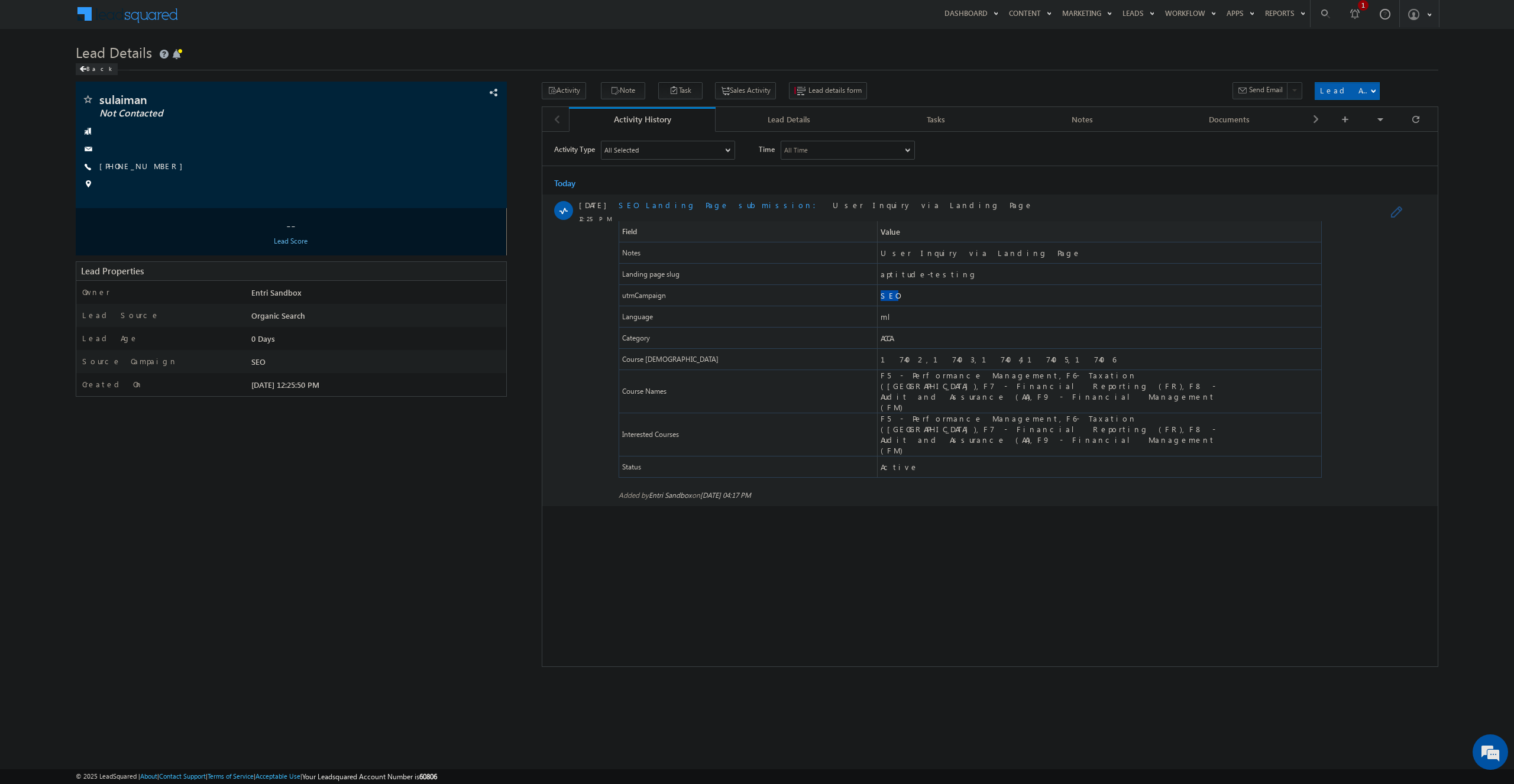
drag, startPoint x: 905, startPoint y: 297, endPoint x: 864, endPoint y: 296, distance: 41.0
click at [864, 296] on div "utmCampaign SEO" at bounding box center [969, 294] width 703 height 21
drag, startPoint x: 898, startPoint y: 316, endPoint x: 842, endPoint y: 307, distance: 56.7
click at [842, 307] on div "Language ml" at bounding box center [969, 316] width 703 height 21
drag, startPoint x: 912, startPoint y: 343, endPoint x: 886, endPoint y: 340, distance: 26.2
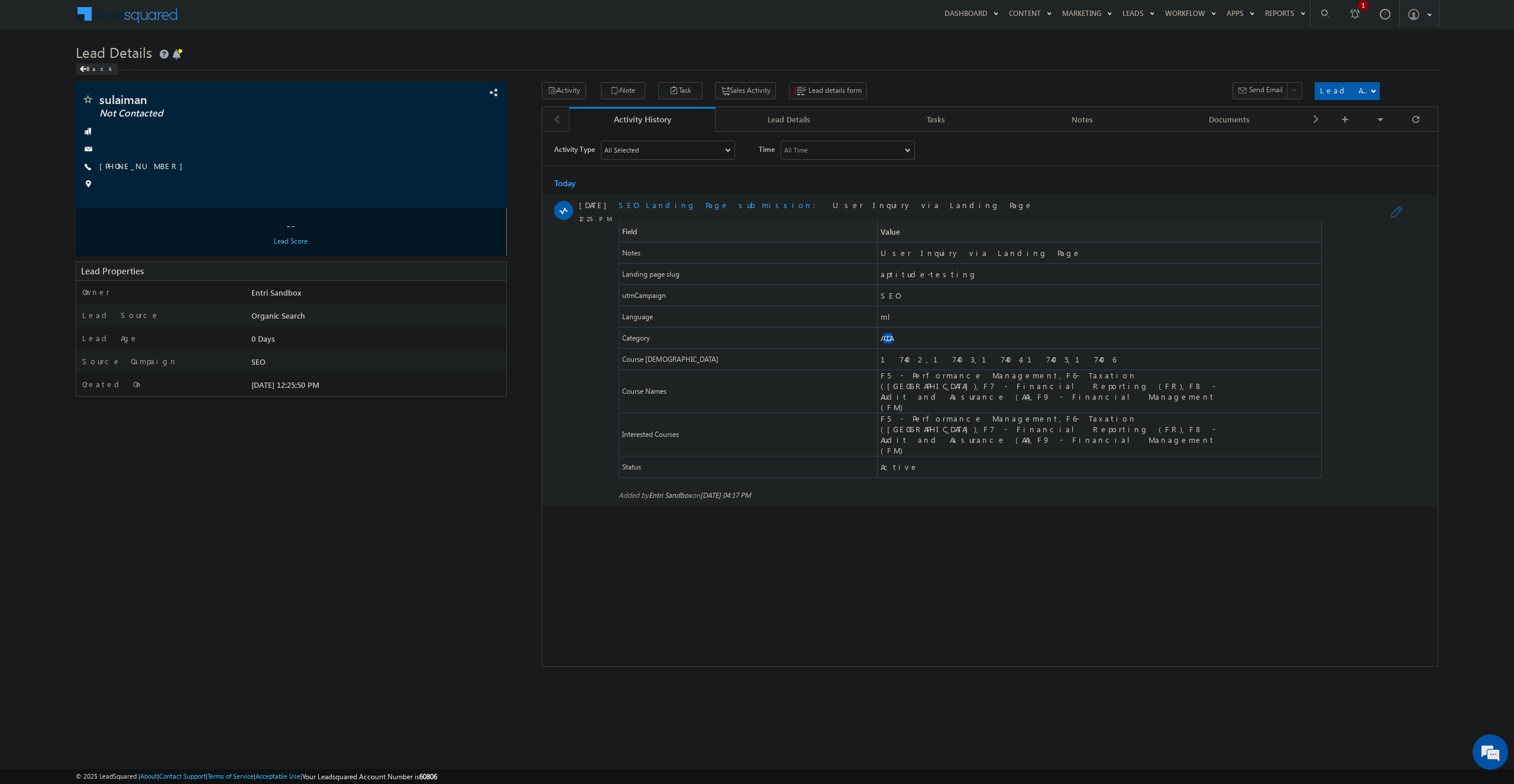
click at [886, 340] on span "ACCA" at bounding box center [1056, 337] width 358 height 21
click at [892, 339] on span "ACCA" at bounding box center [886, 338] width 12 height 11
